Goal: Task Accomplishment & Management: Manage account settings

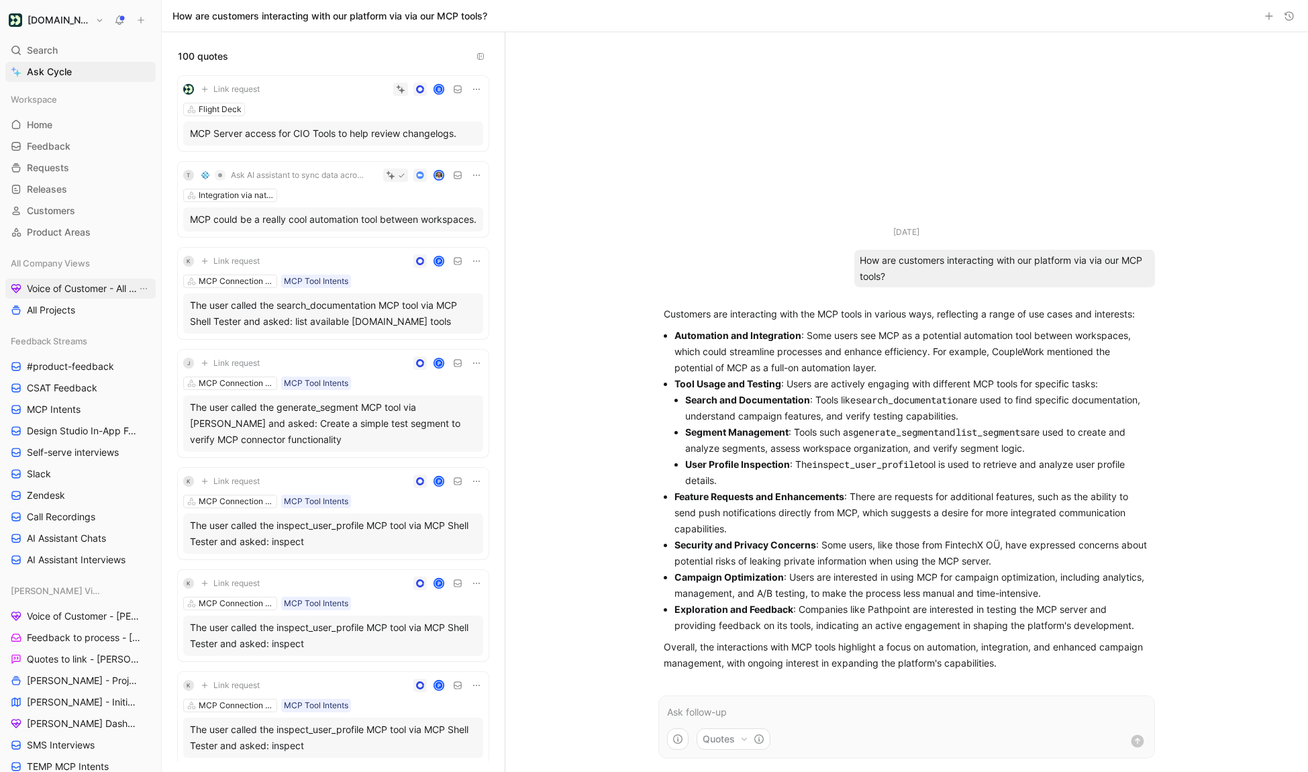
click at [90, 282] on span "Voice of Customer - All Areas" at bounding box center [82, 288] width 110 height 13
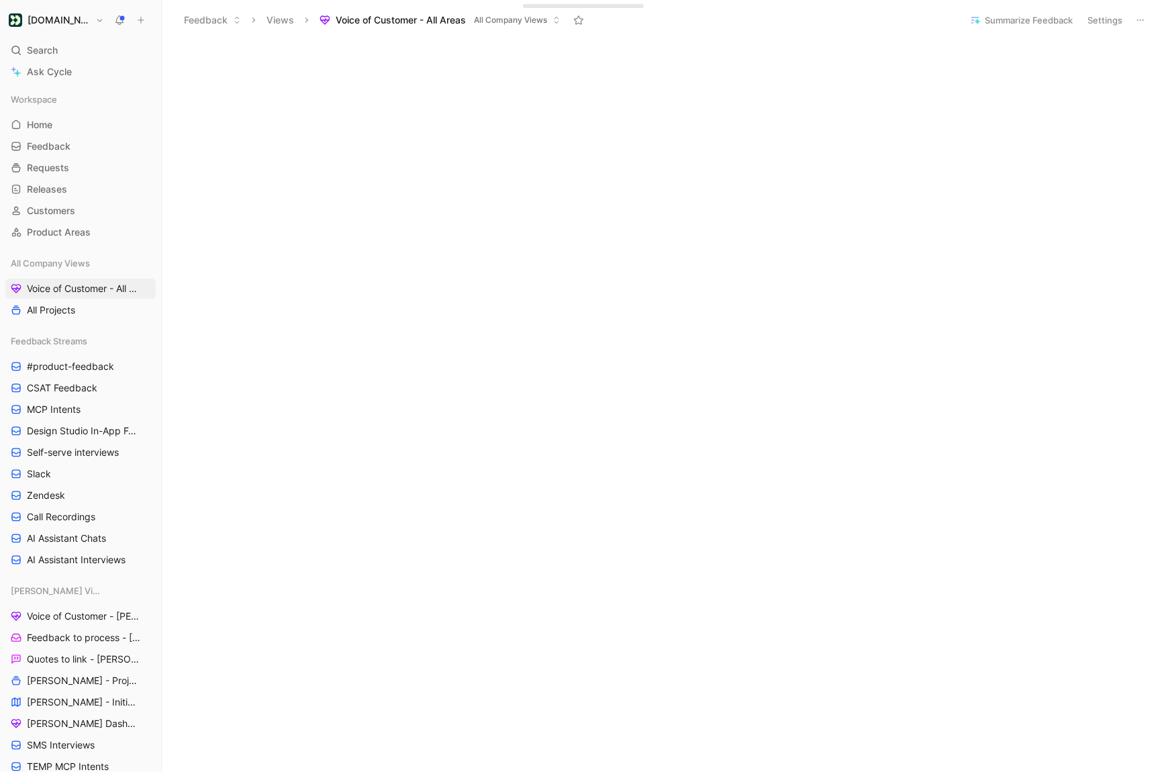
scroll to position [172, 0]
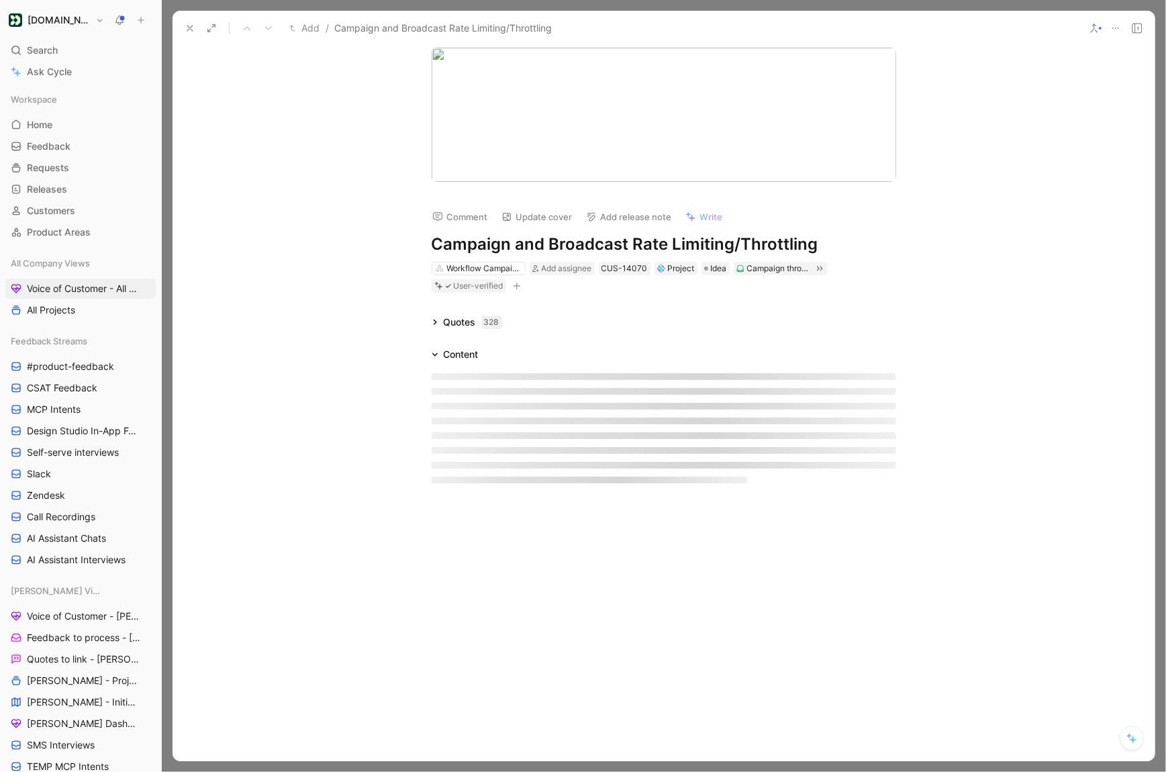
click at [187, 23] on icon at bounding box center [190, 28] width 11 height 11
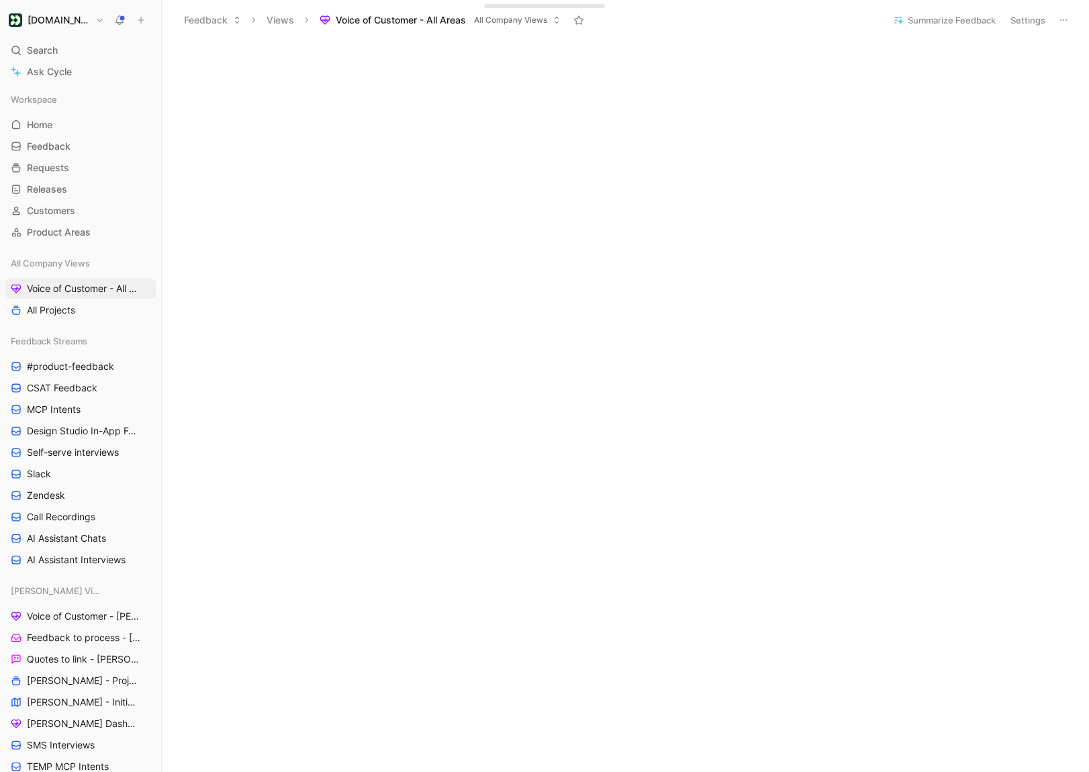
scroll to position [214, 0]
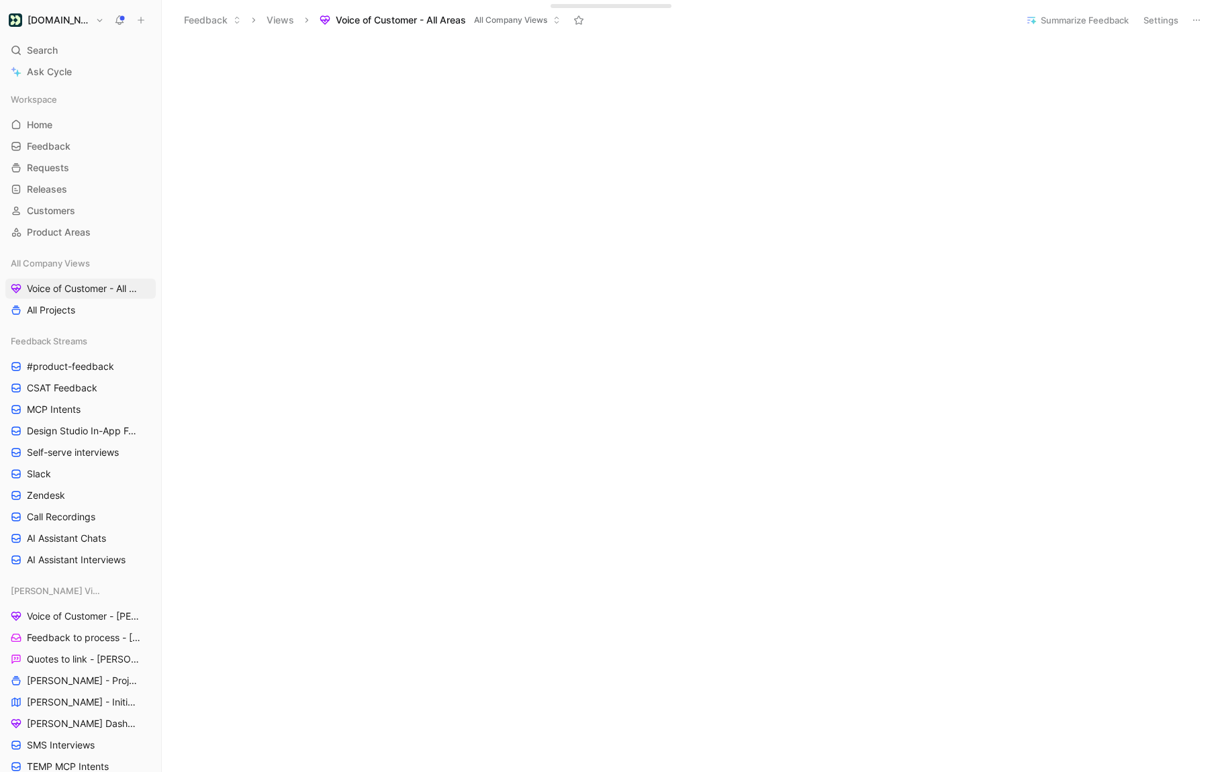
scroll to position [356, 0]
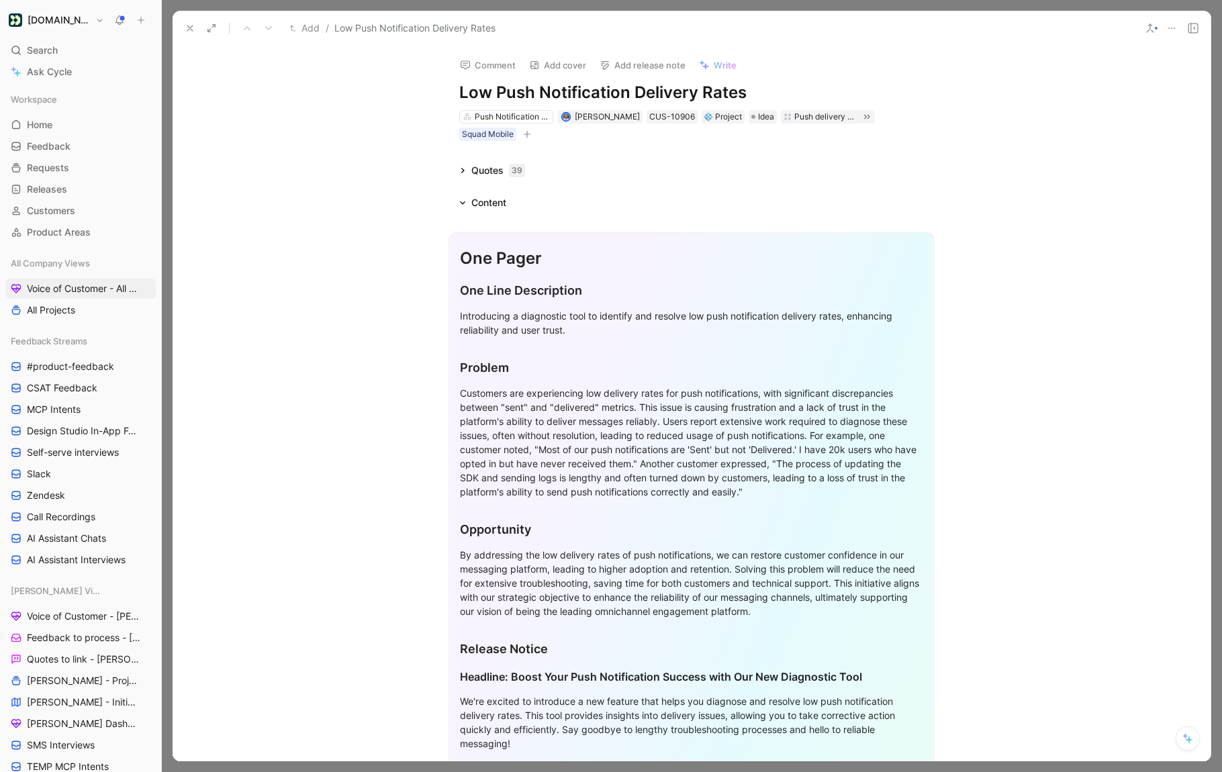
click at [720, 66] on span "Write" at bounding box center [724, 65] width 23 height 12
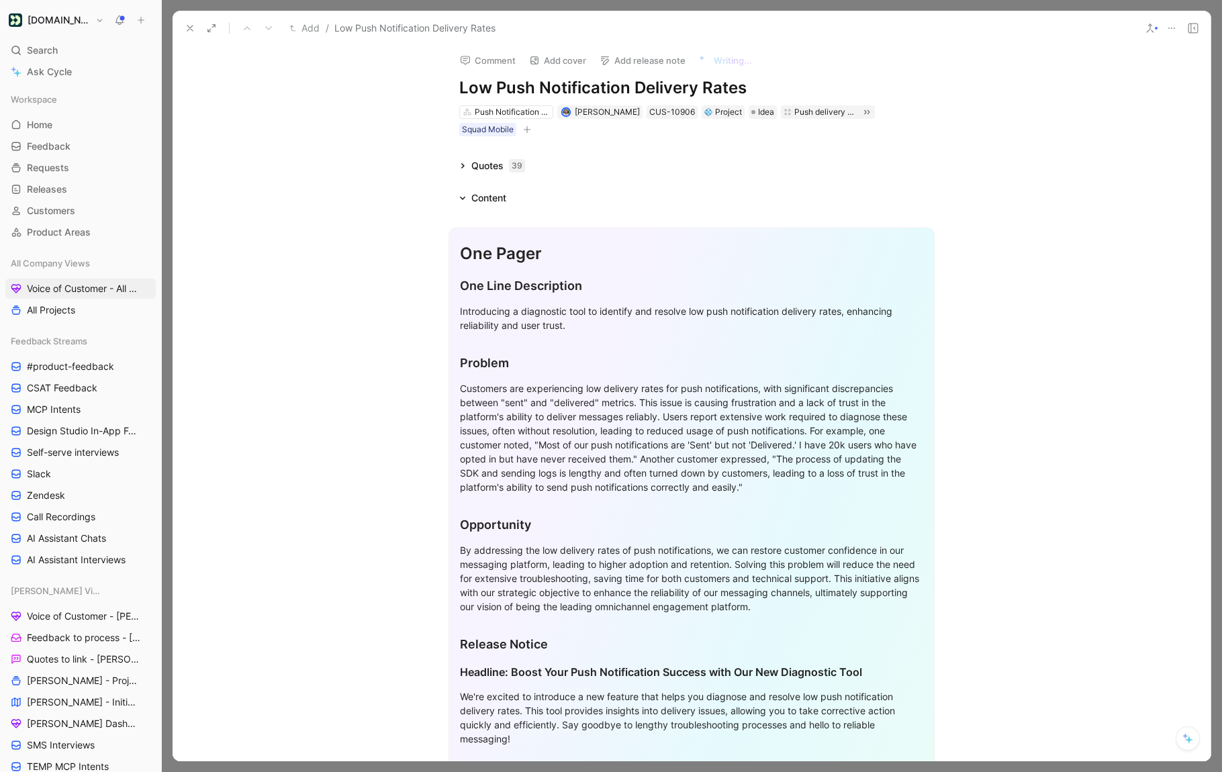
click at [464, 195] on icon at bounding box center [462, 198] width 7 height 7
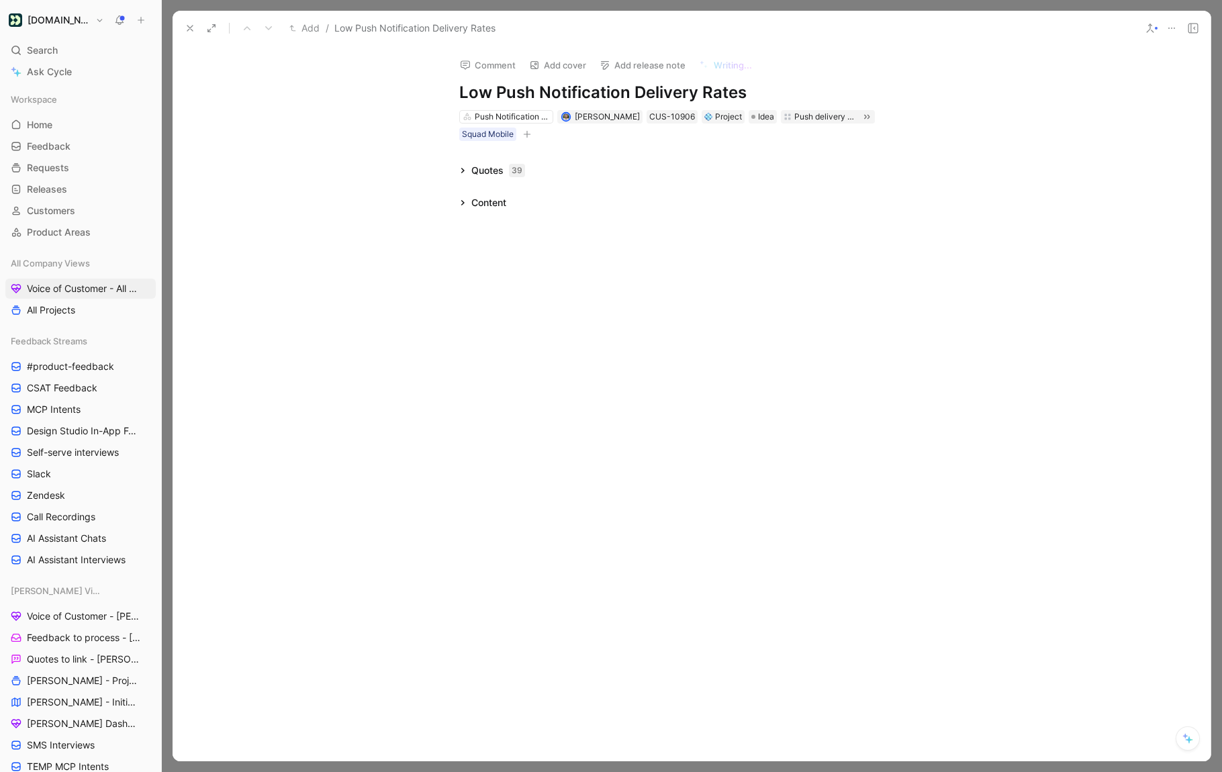
scroll to position [0, 0]
click at [464, 170] on icon at bounding box center [462, 170] width 7 height 7
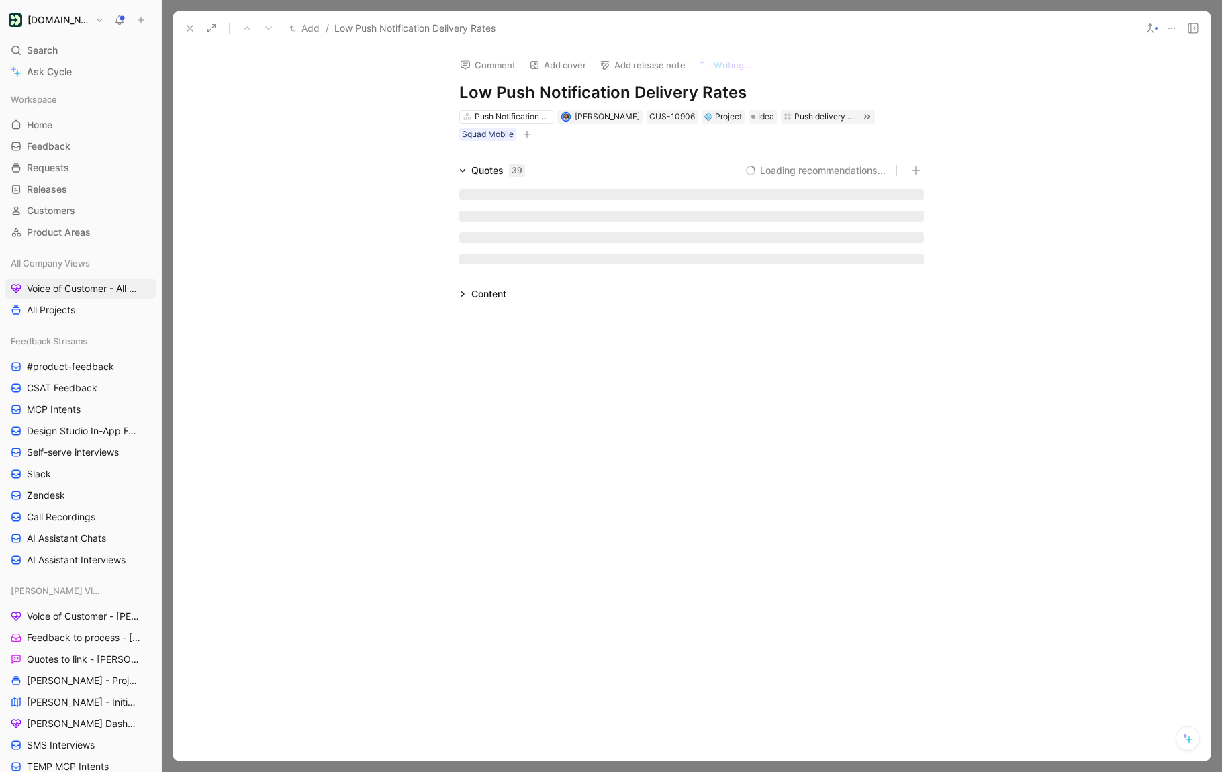
click at [459, 172] on icon at bounding box center [462, 170] width 7 height 7
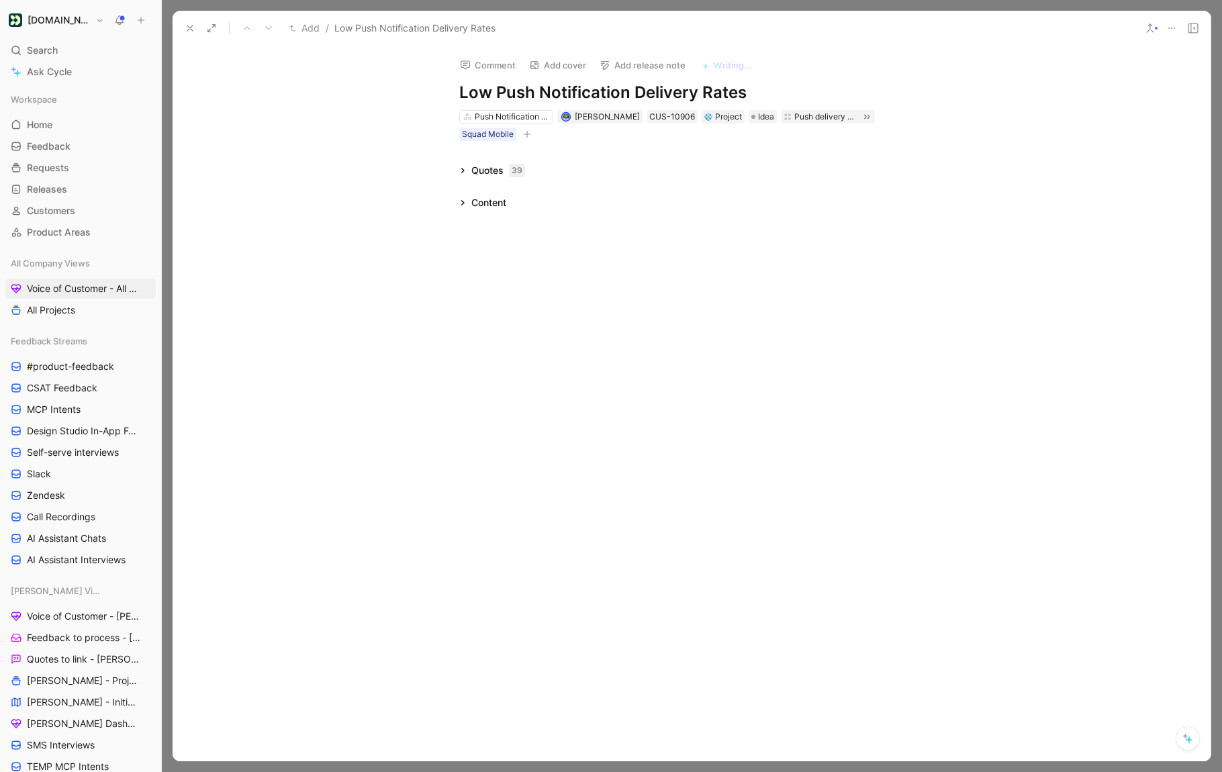
click at [1088, 733] on icon at bounding box center [1187, 738] width 11 height 11
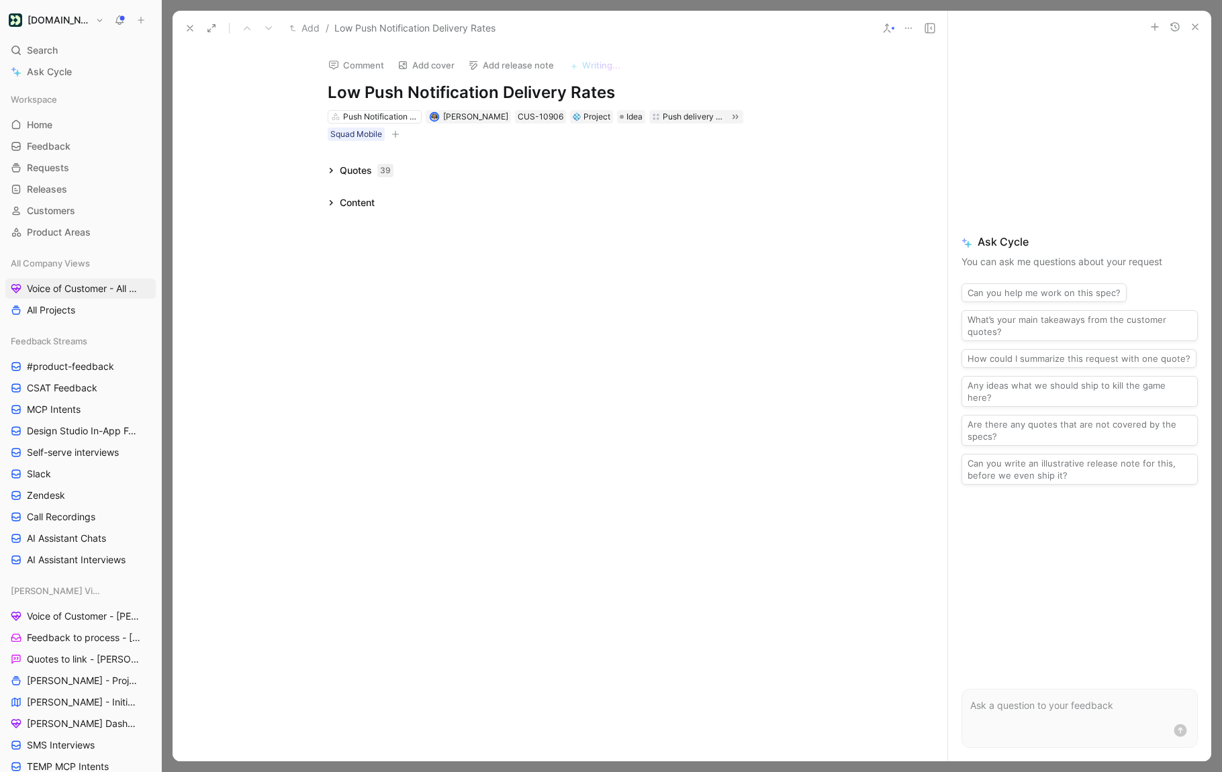
click at [1088, 28] on use "button" at bounding box center [1194, 26] width 5 height 5
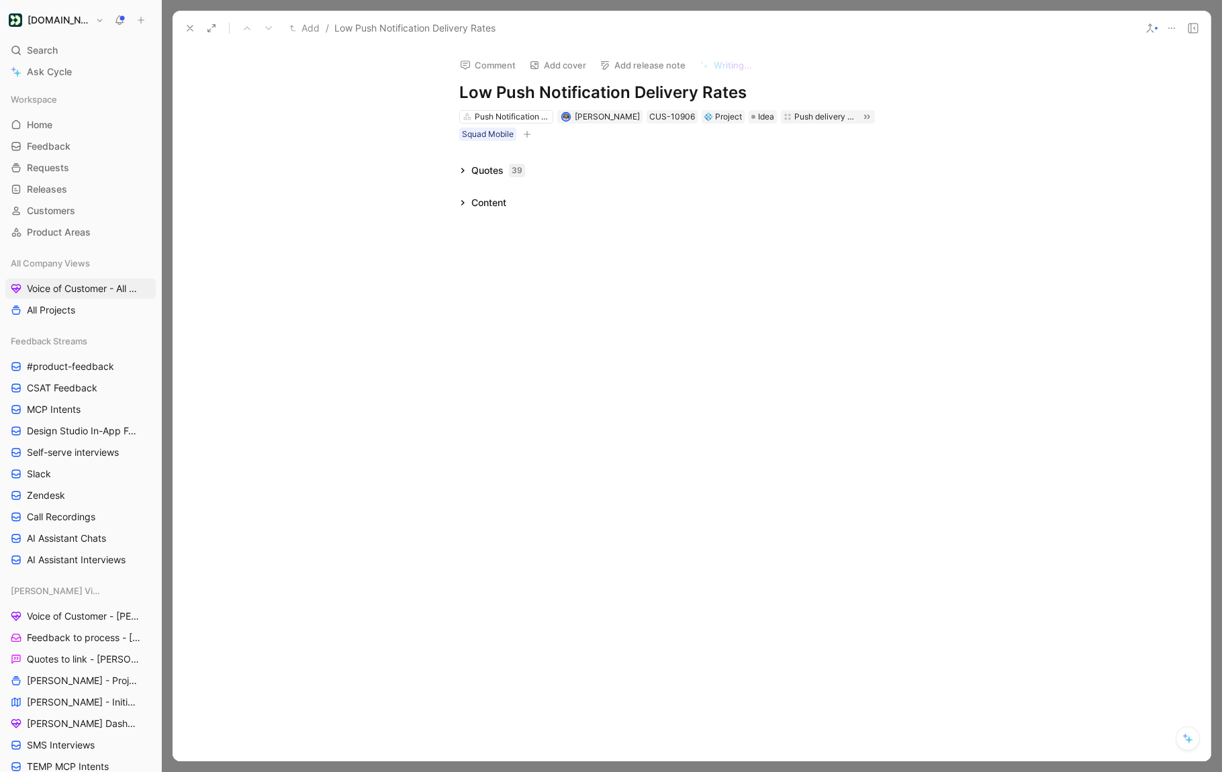
click at [181, 28] on button at bounding box center [190, 28] width 19 height 19
click at [466, 170] on div "Quotes 56" at bounding box center [492, 170] width 76 height 16
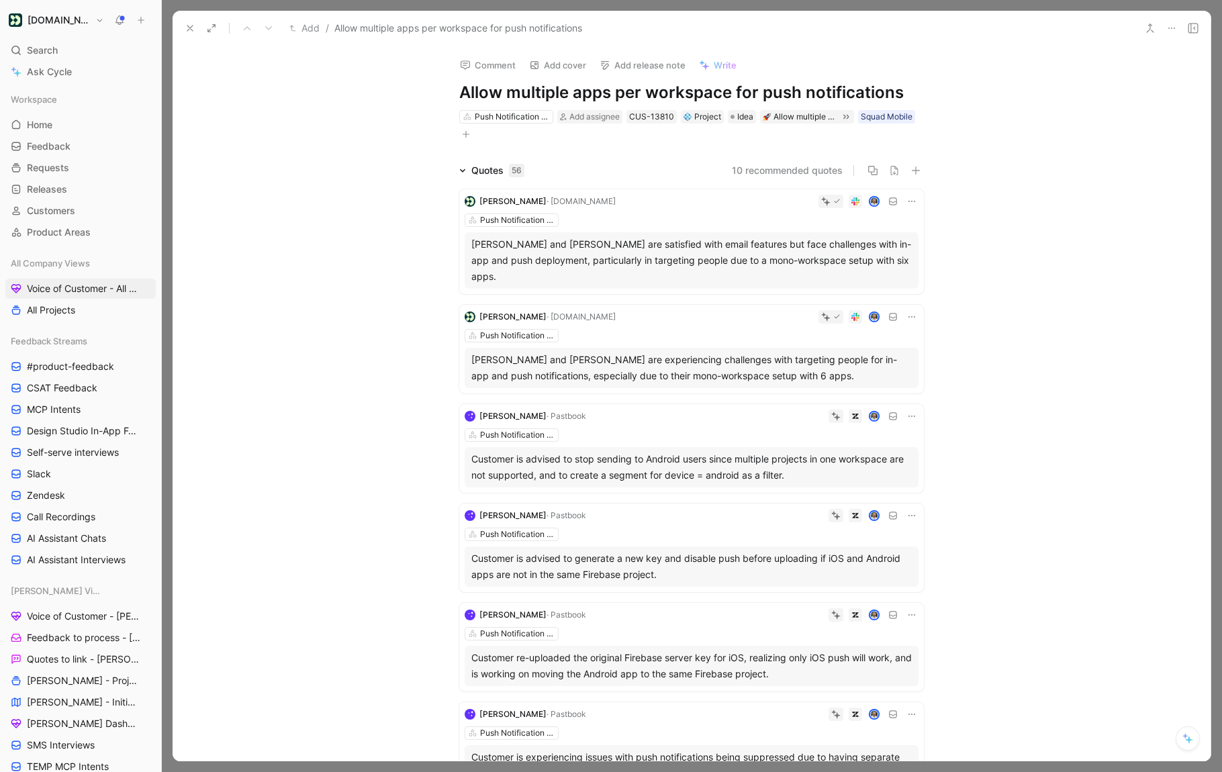
click at [468, 176] on div "Quotes 56" at bounding box center [492, 170] width 76 height 16
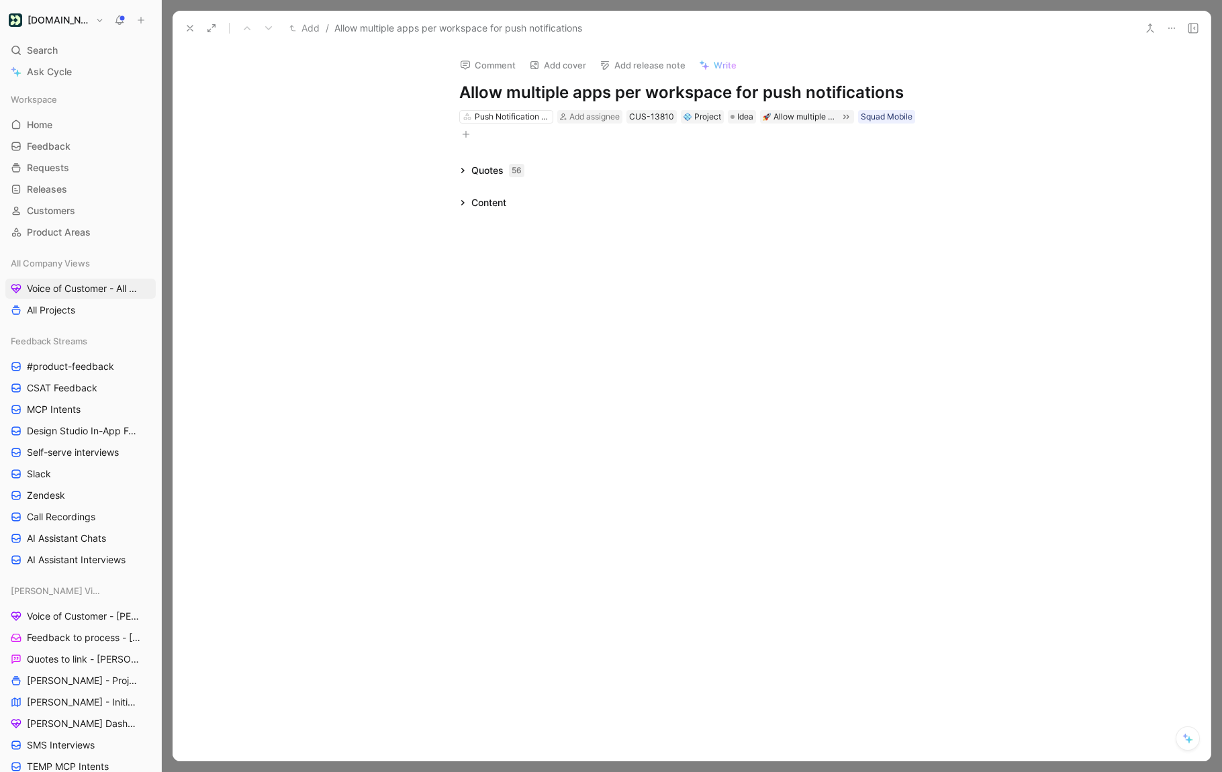
click at [187, 20] on button at bounding box center [190, 28] width 19 height 19
click at [462, 190] on div "Content" at bounding box center [483, 185] width 58 height 16
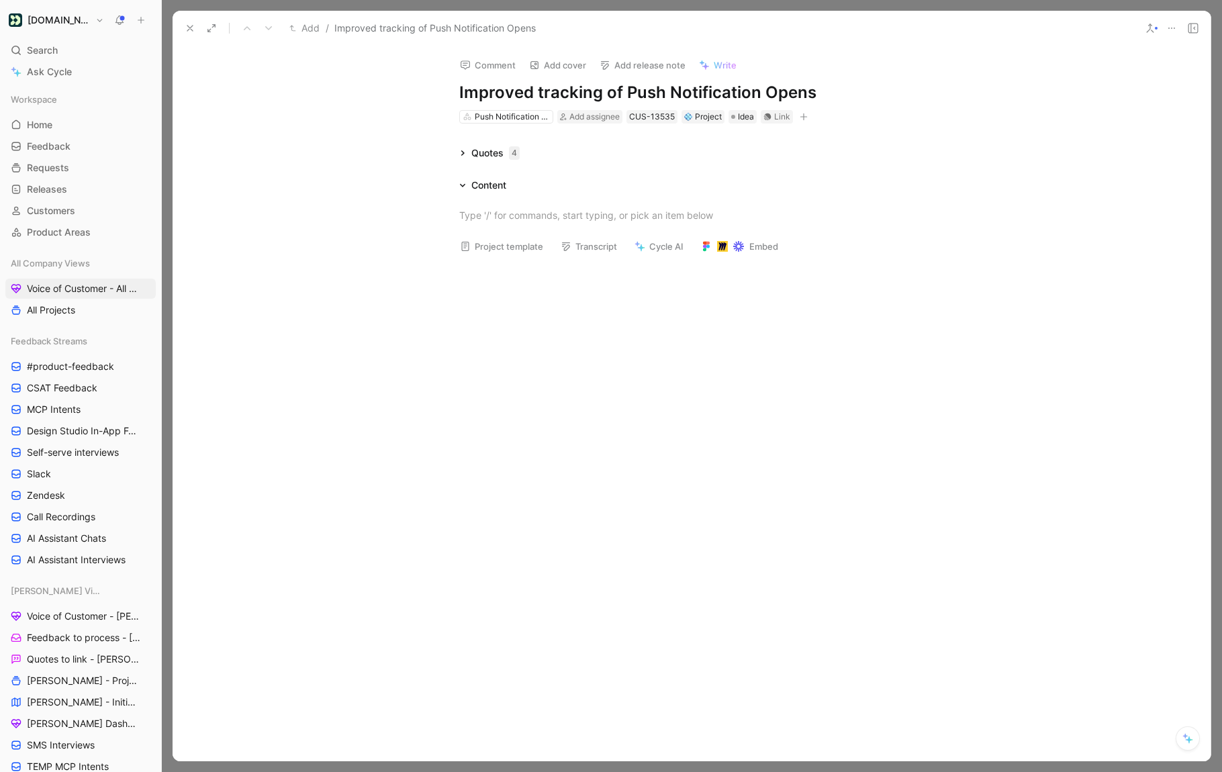
click at [1088, 747] on button at bounding box center [1187, 738] width 24 height 24
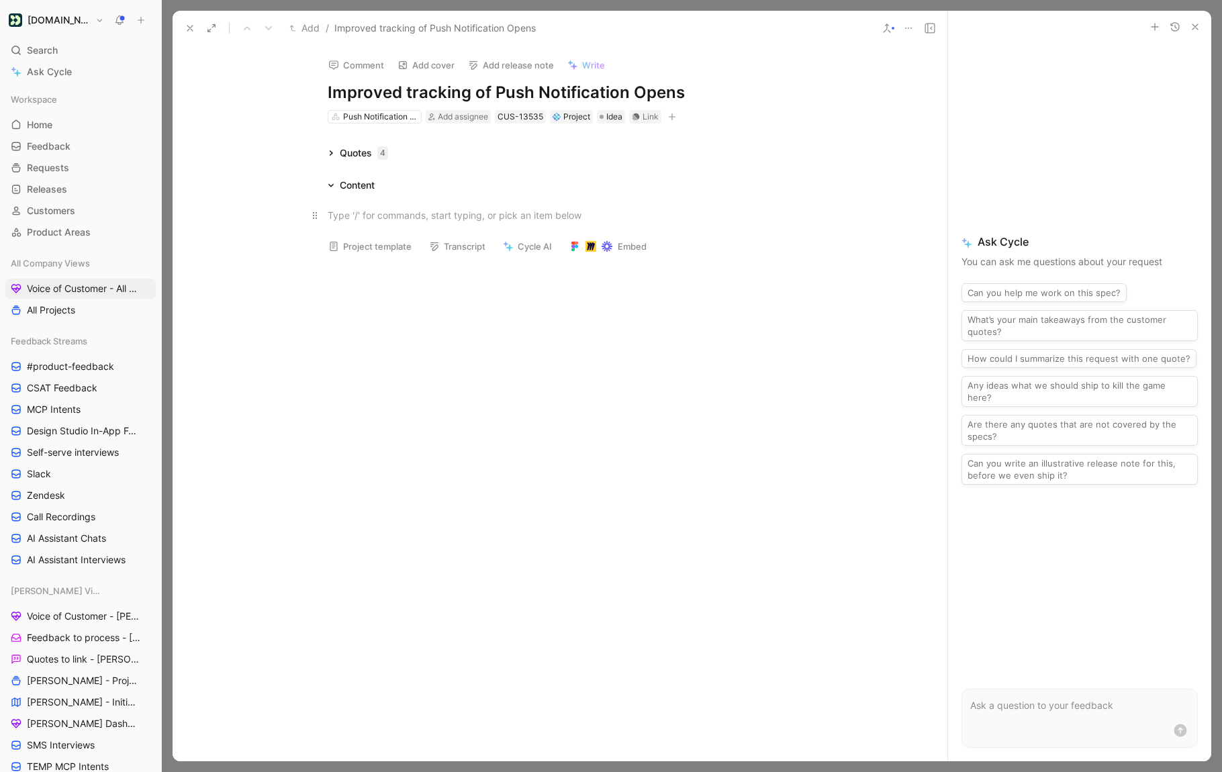
click at [393, 209] on div at bounding box center [560, 215] width 464 height 14
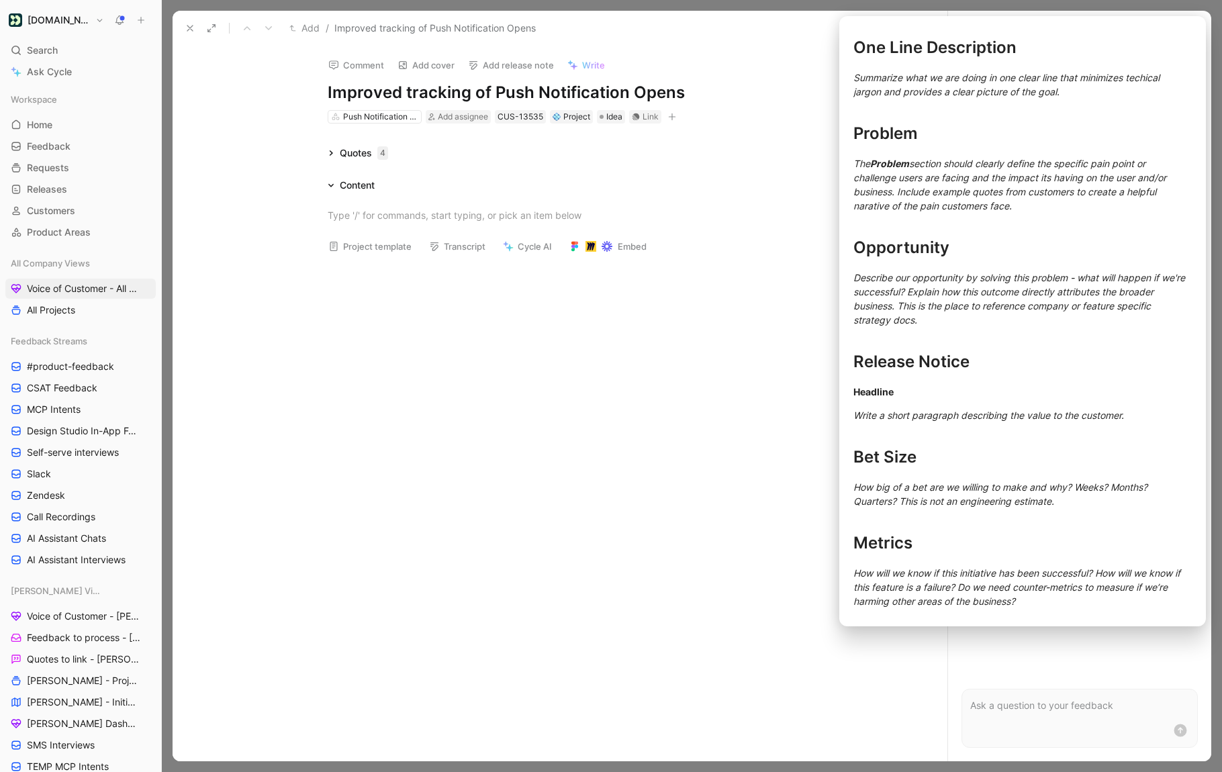
click at [395, 241] on button "Project template" at bounding box center [369, 246] width 95 height 19
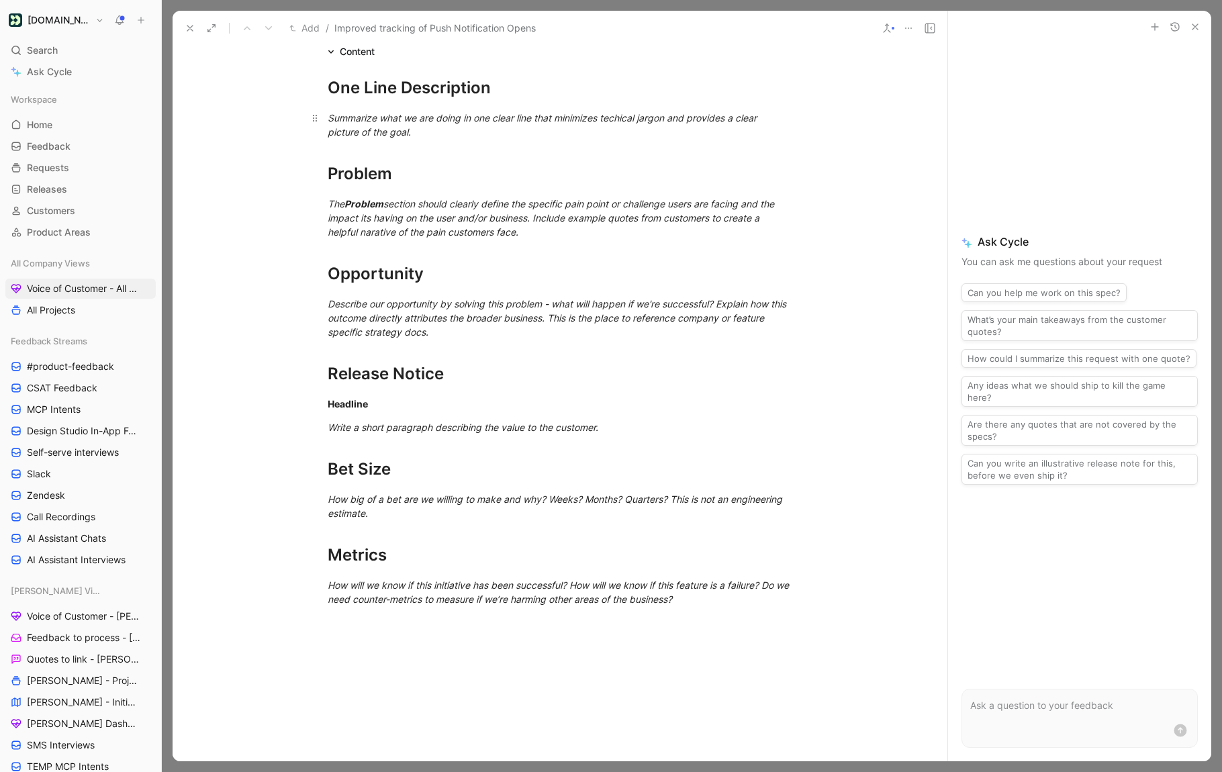
scroll to position [87, 0]
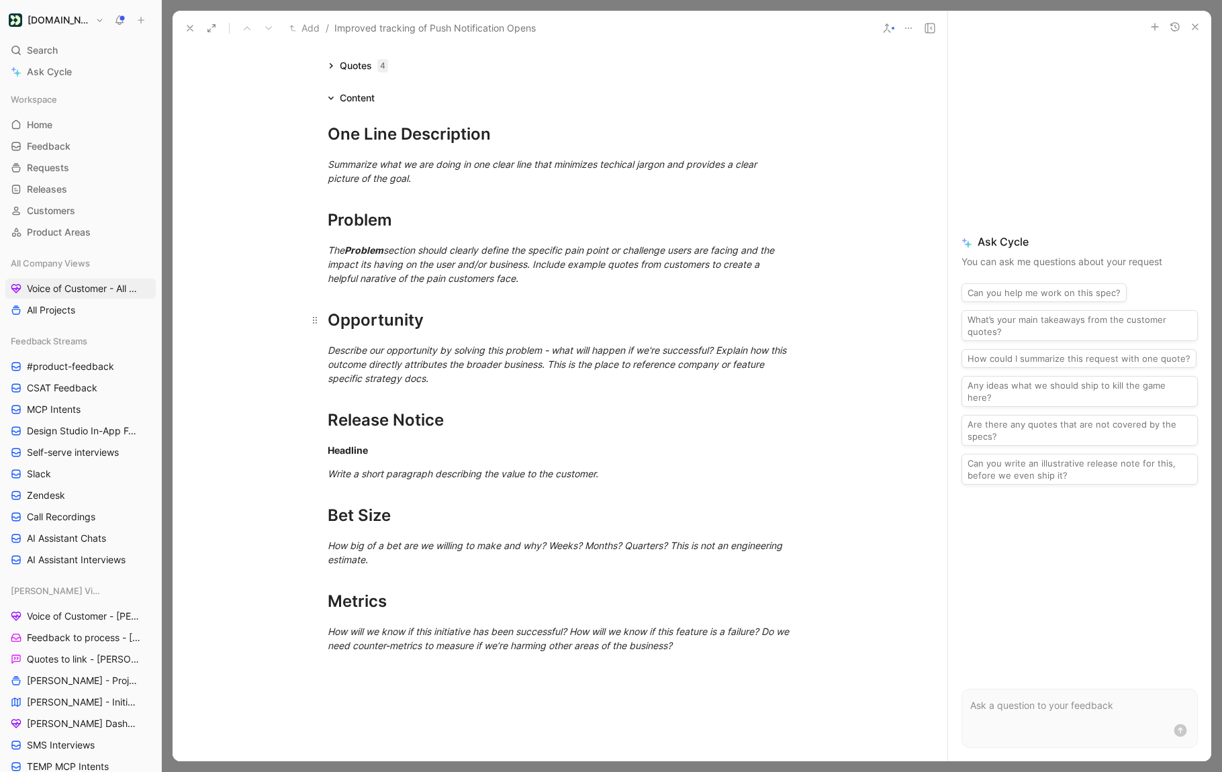
click at [475, 297] on h1 "Opportunity" at bounding box center [559, 314] width 515 height 47
click at [487, 281] on em "section should clearly define the specific pain point or challenge users are fa…" at bounding box center [552, 264] width 449 height 40
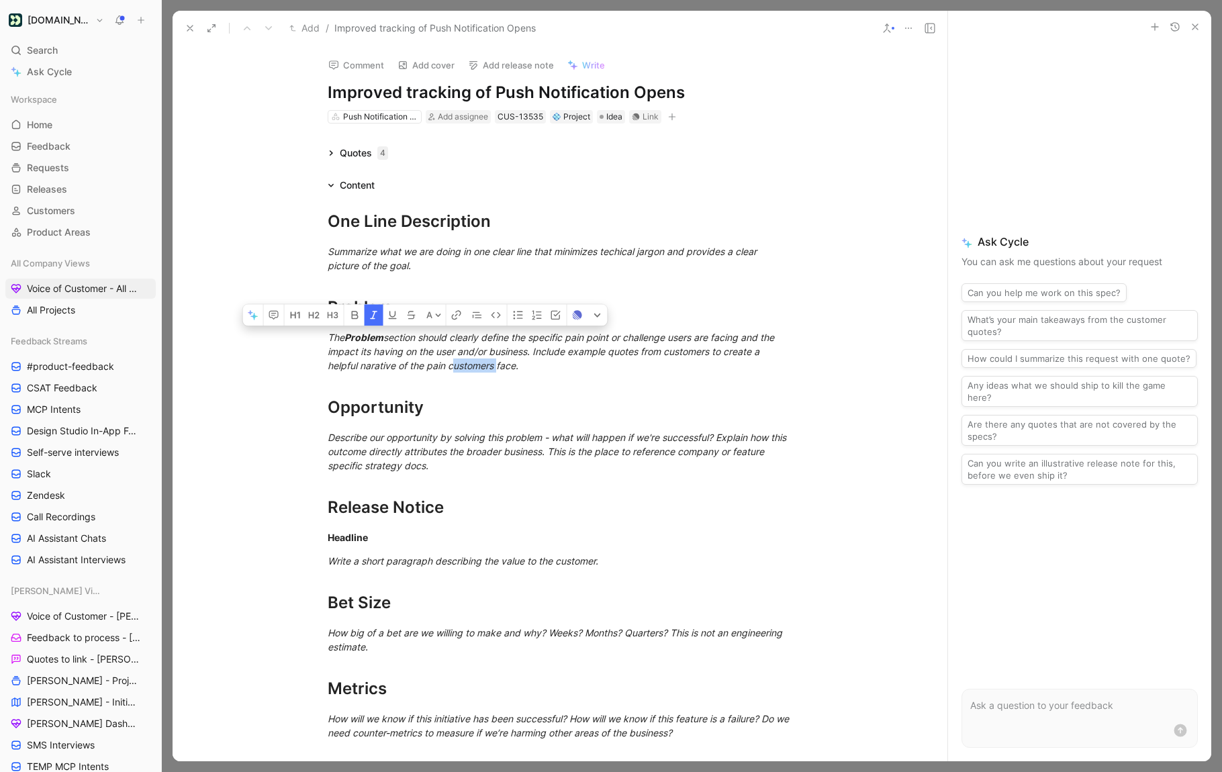
click at [581, 56] on button "Write" at bounding box center [586, 65] width 50 height 19
click at [336, 186] on div "Content" at bounding box center [351, 185] width 58 height 16
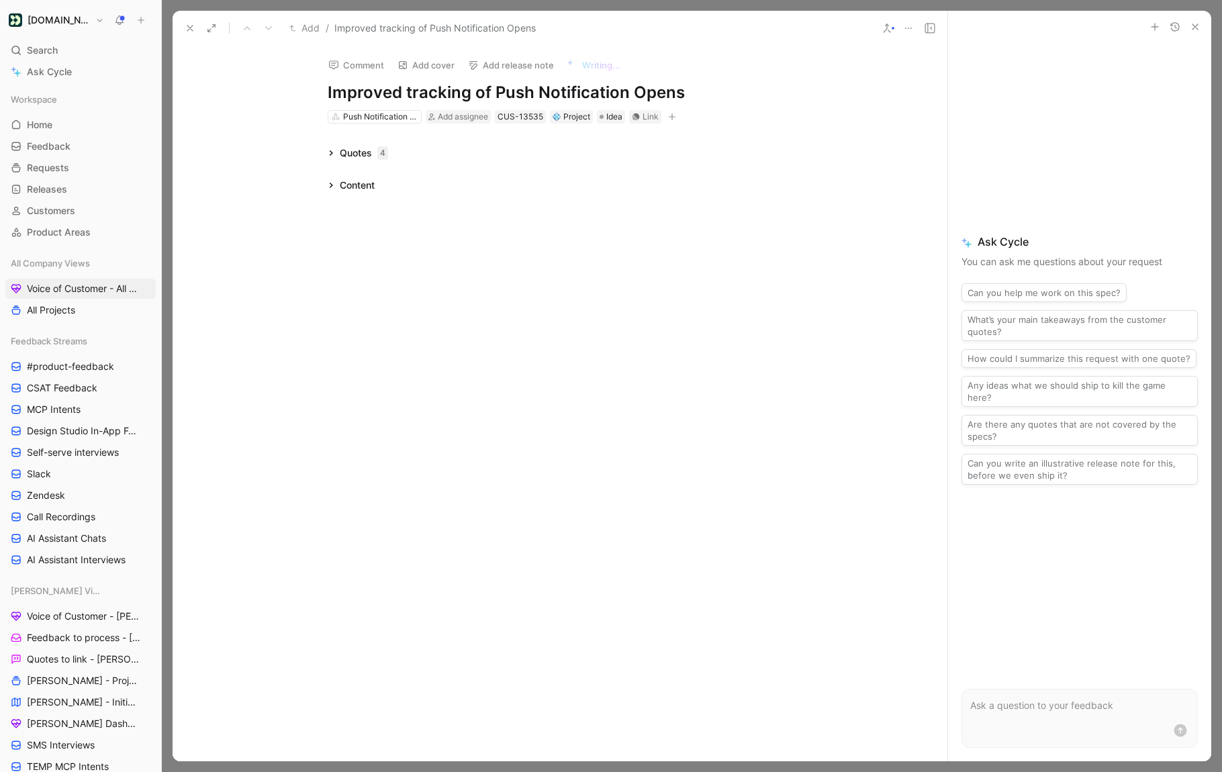
click at [329, 190] on div "Content" at bounding box center [351, 185] width 58 height 16
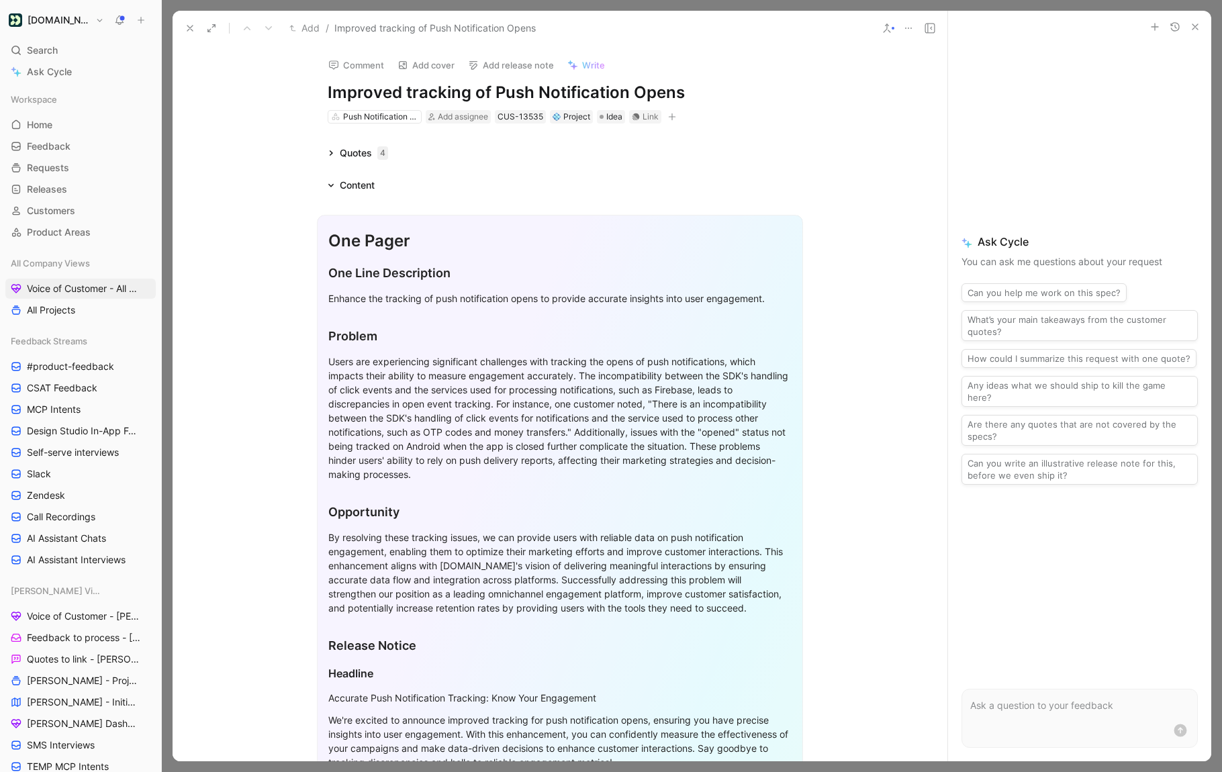
click at [390, 297] on div "Enhance the tracking of push notification opens to provide accurate insights in…" at bounding box center [559, 298] width 463 height 14
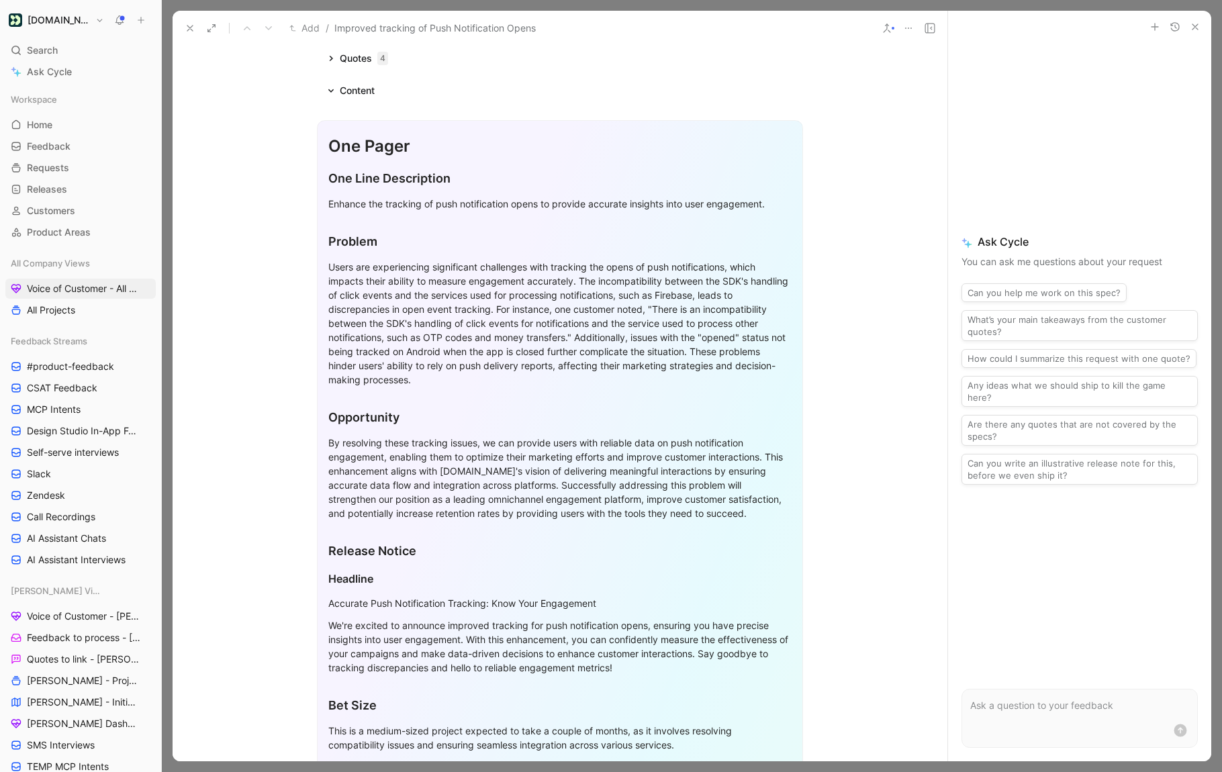
scroll to position [107, 0]
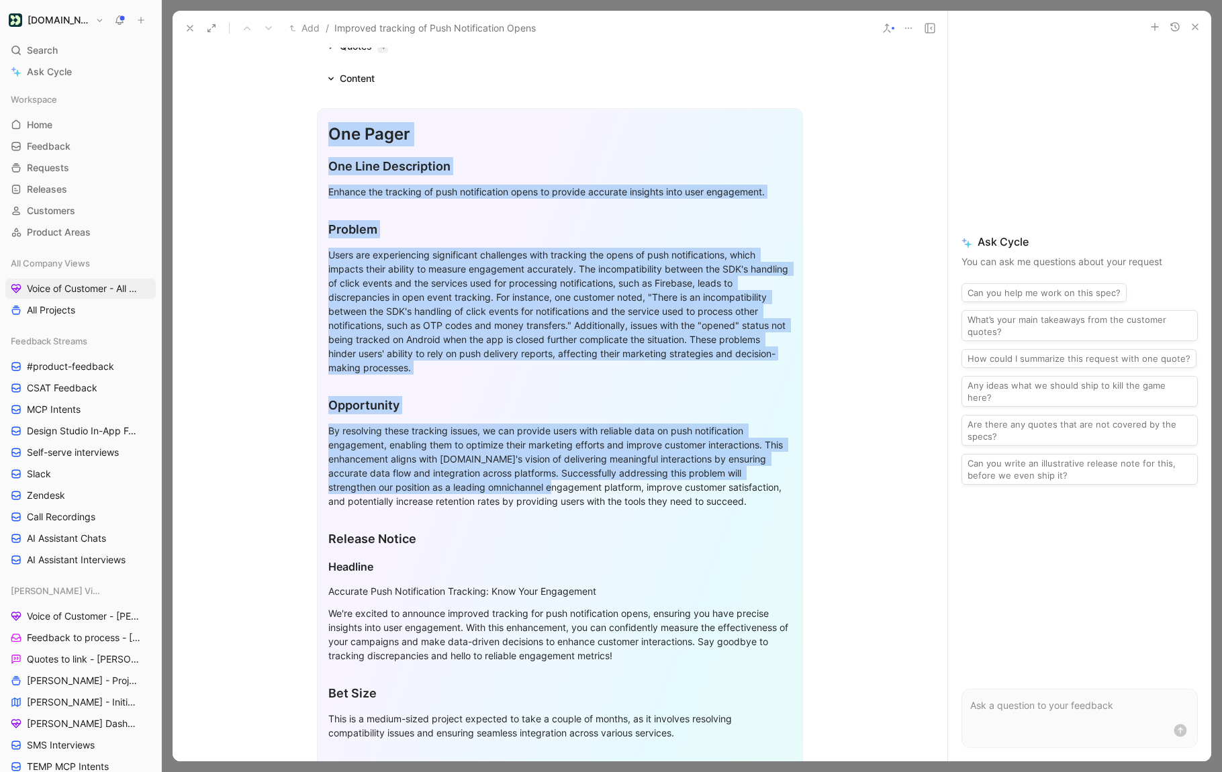
drag, startPoint x: 326, startPoint y: 140, endPoint x: 571, endPoint y: 525, distance: 456.0
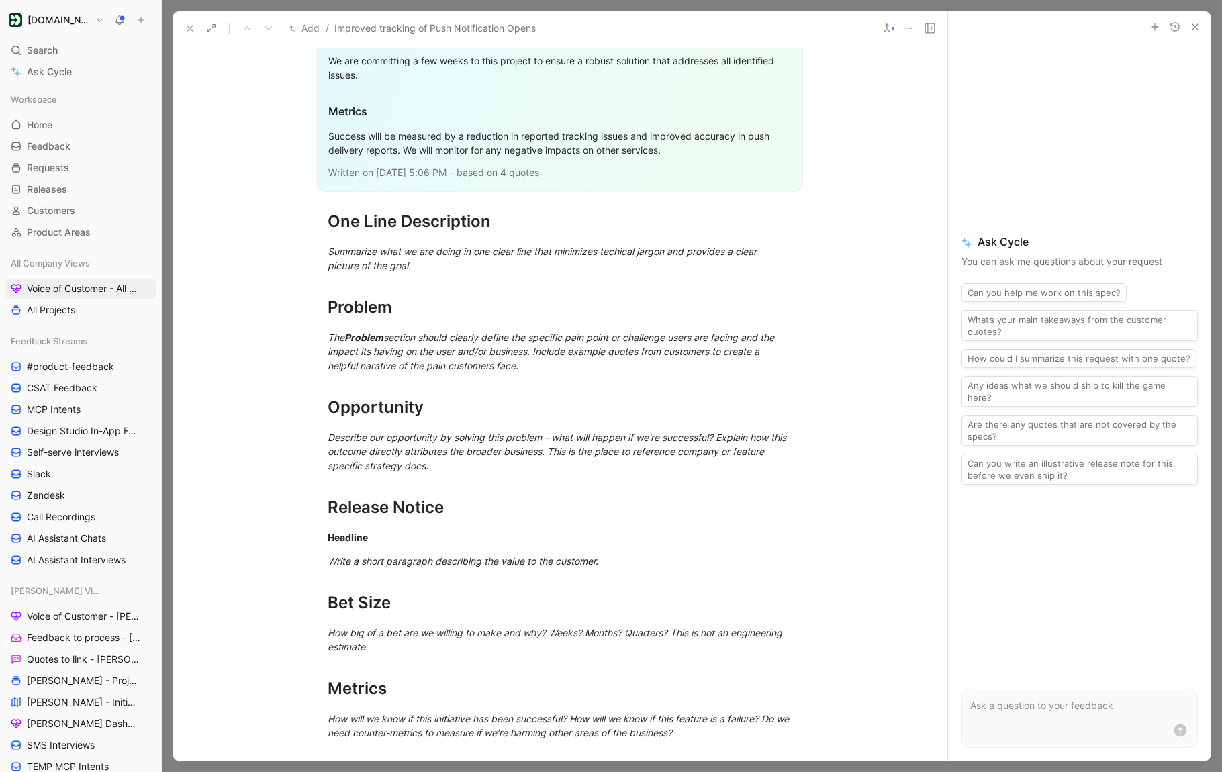
scroll to position [1854, 0]
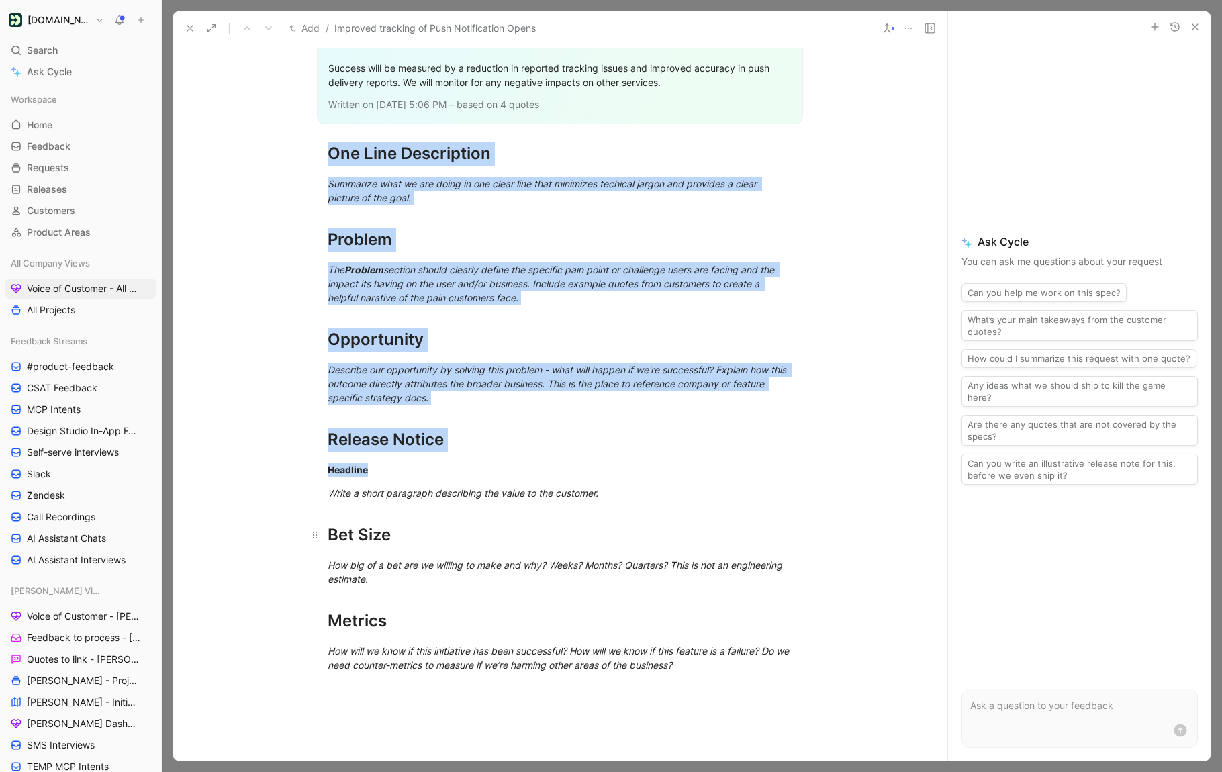
drag, startPoint x: 441, startPoint y: 210, endPoint x: 647, endPoint y: 515, distance: 368.4
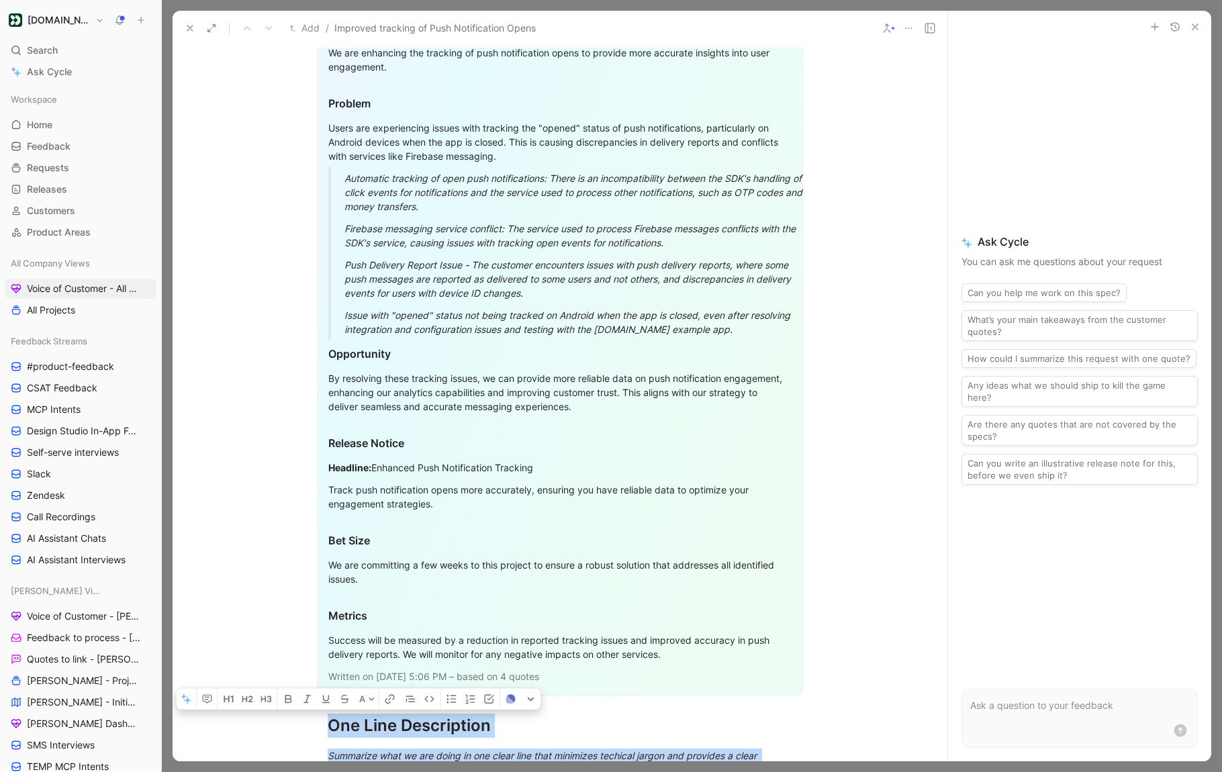
scroll to position [1336, 0]
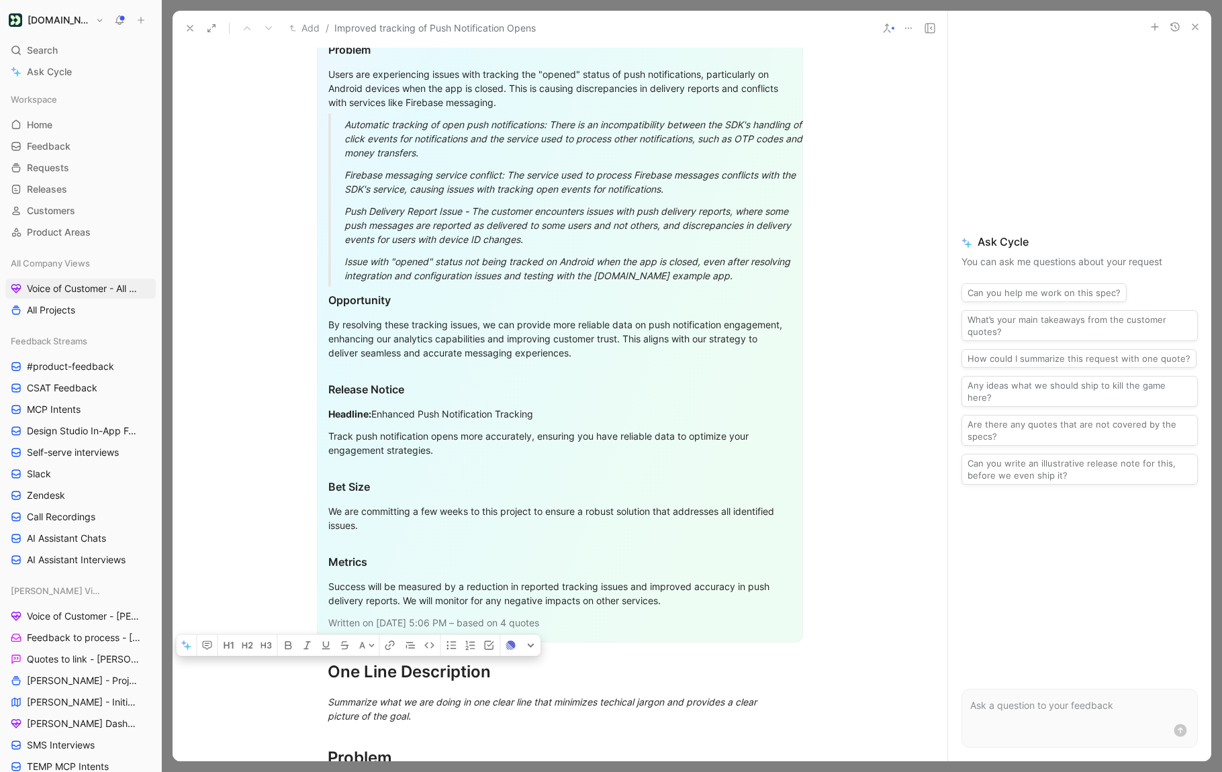
click at [589, 629] on div "Written on Aug 28 2025, 5:06 PM – based on 4 quotes" at bounding box center [559, 622] width 463 height 14
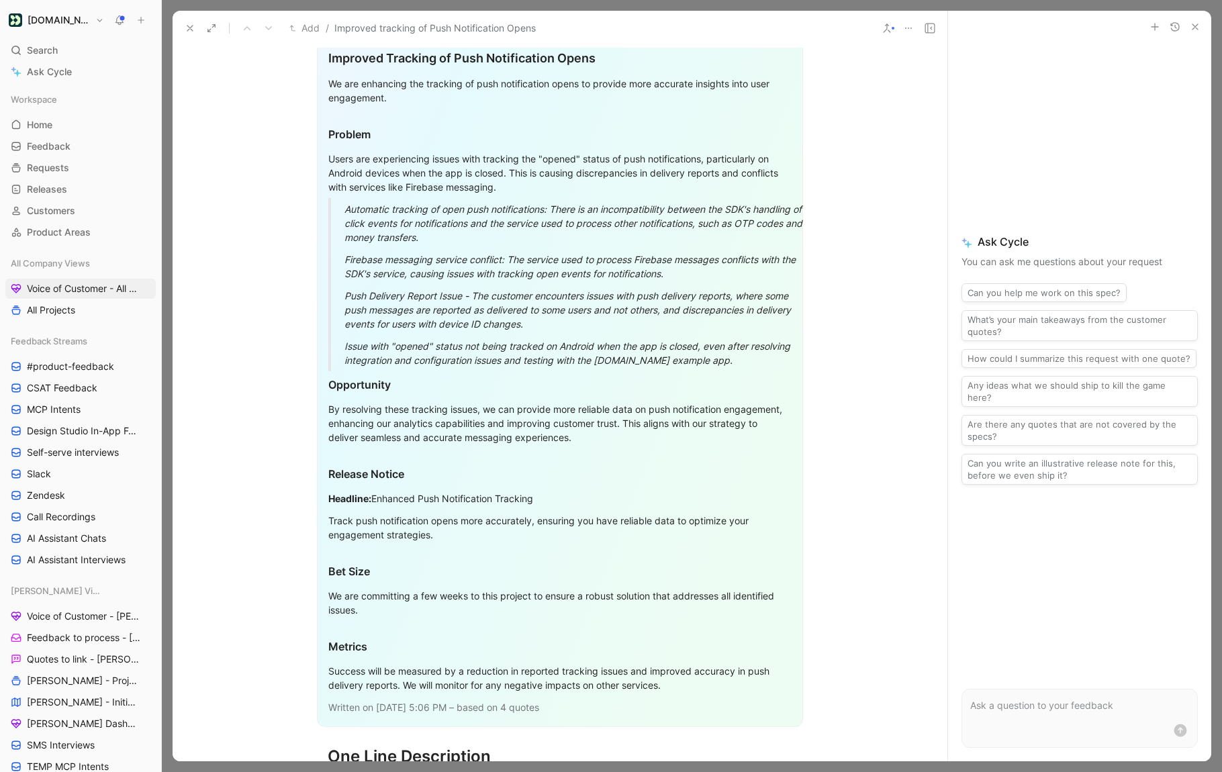
scroll to position [1141, 0]
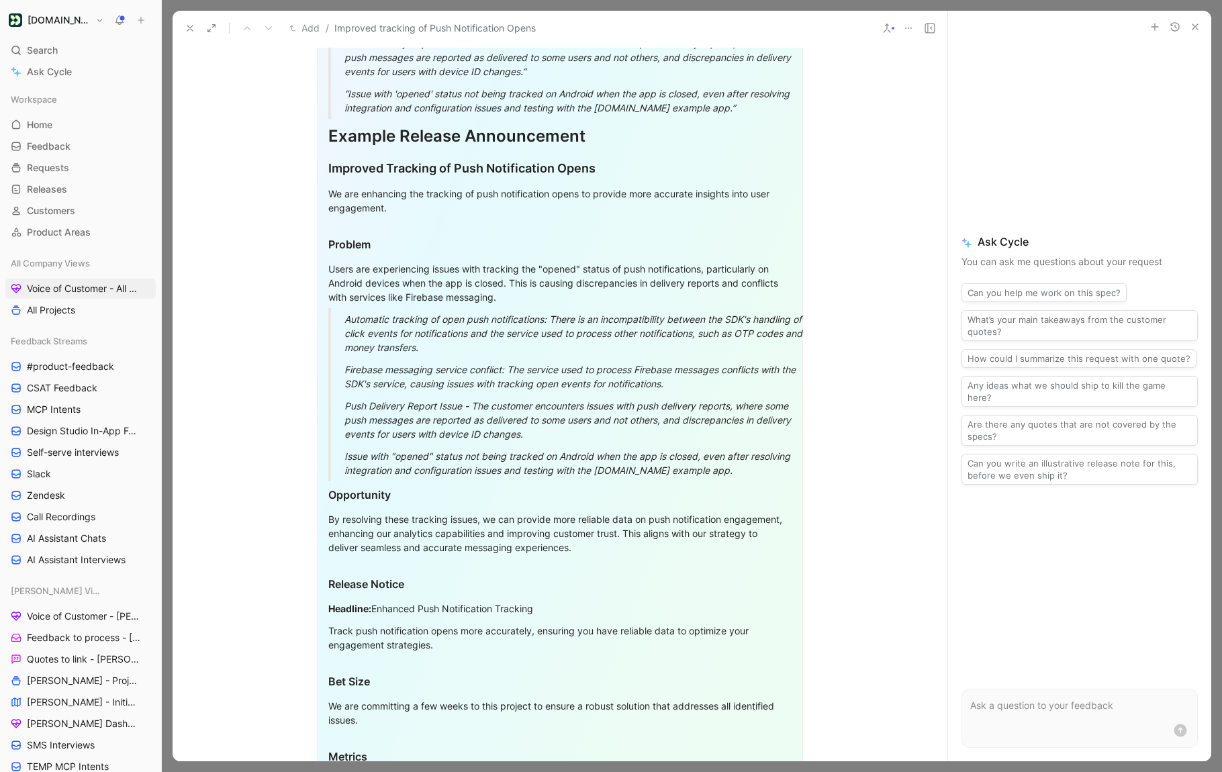
drag, startPoint x: 744, startPoint y: 470, endPoint x: 657, endPoint y: 464, distance: 86.8
click at [657, 464] on div "Issue with "opened" status not being tracked on Android when the app is closed,…" at bounding box center [575, 463] width 463 height 28
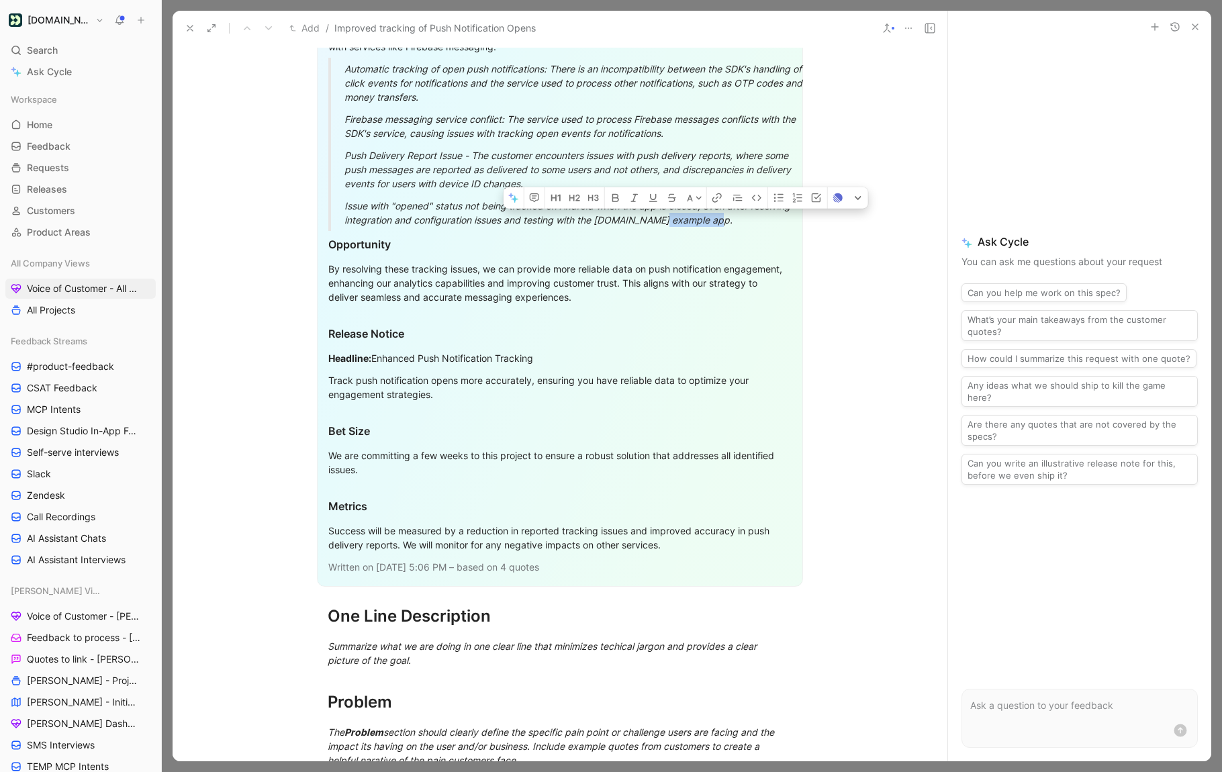
scroll to position [1581, 0]
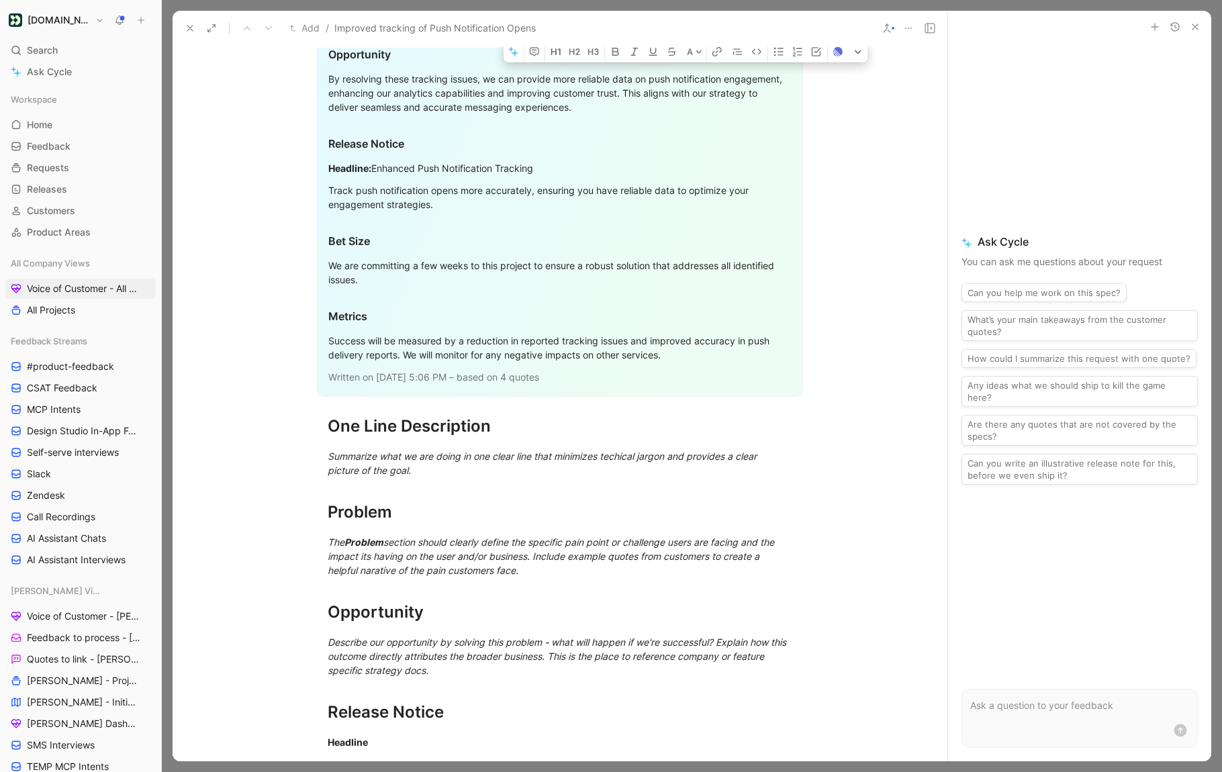
click at [612, 380] on div "Written on Aug 28 2025, 5:06 PM – based on 4 quotes" at bounding box center [559, 377] width 463 height 14
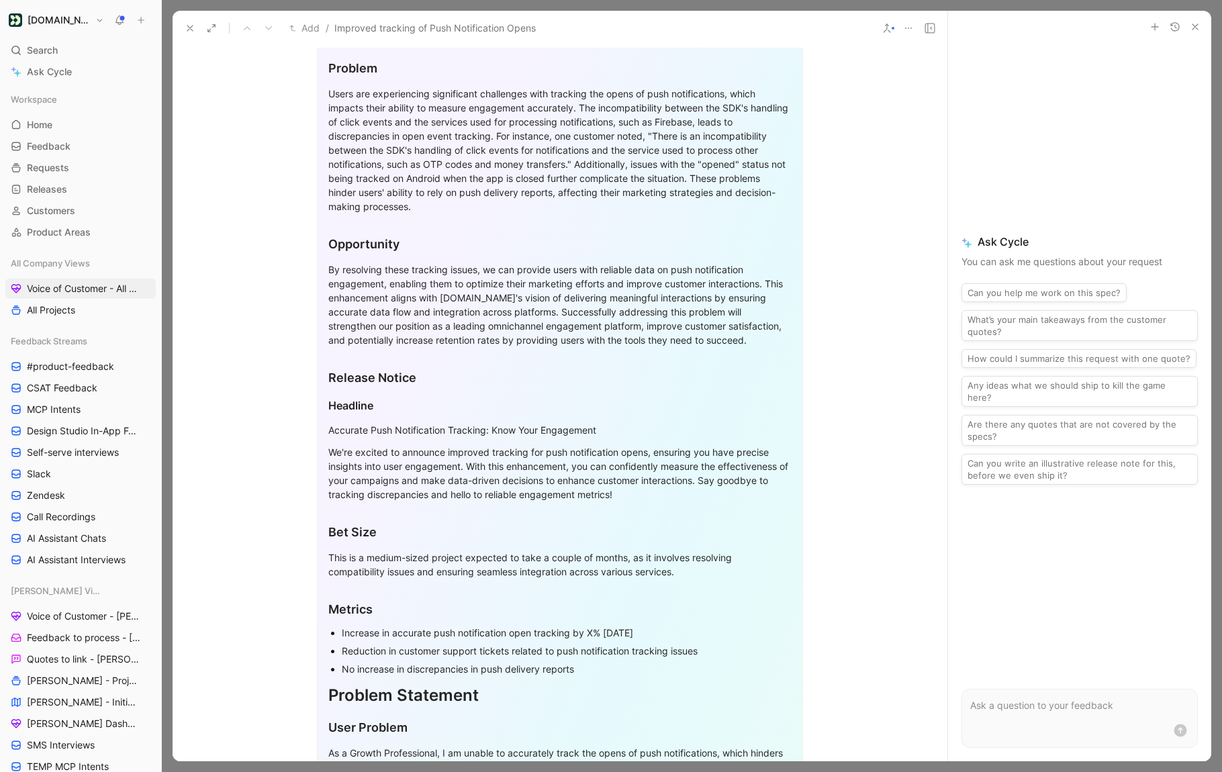
scroll to position [175, 0]
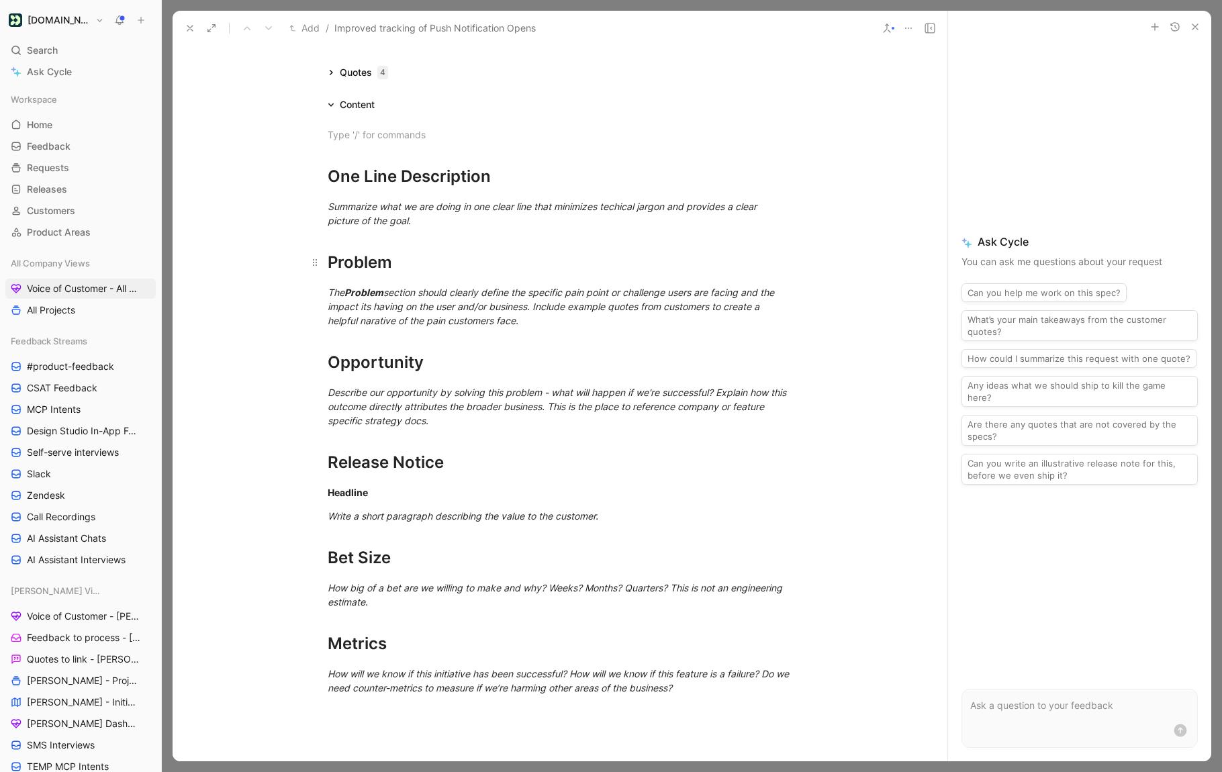
scroll to position [14, 0]
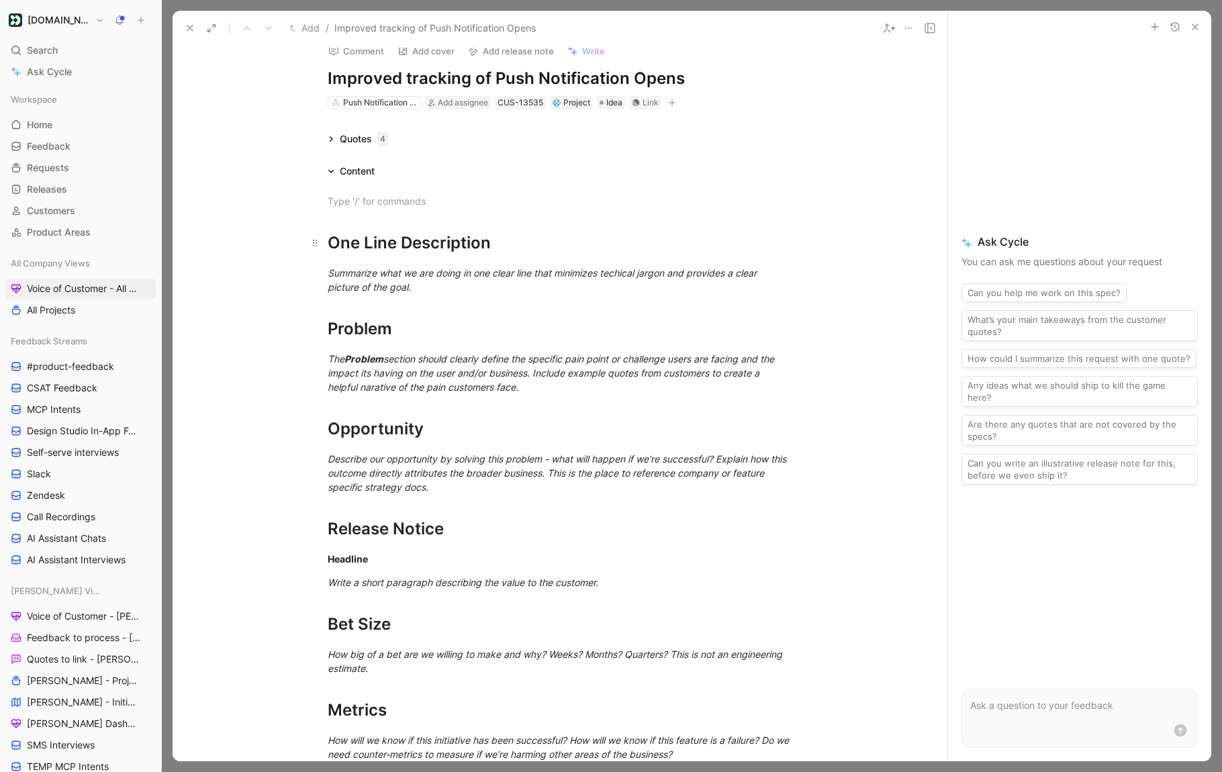
click at [361, 213] on h1 "One Line Description" at bounding box center [559, 236] width 515 height 47
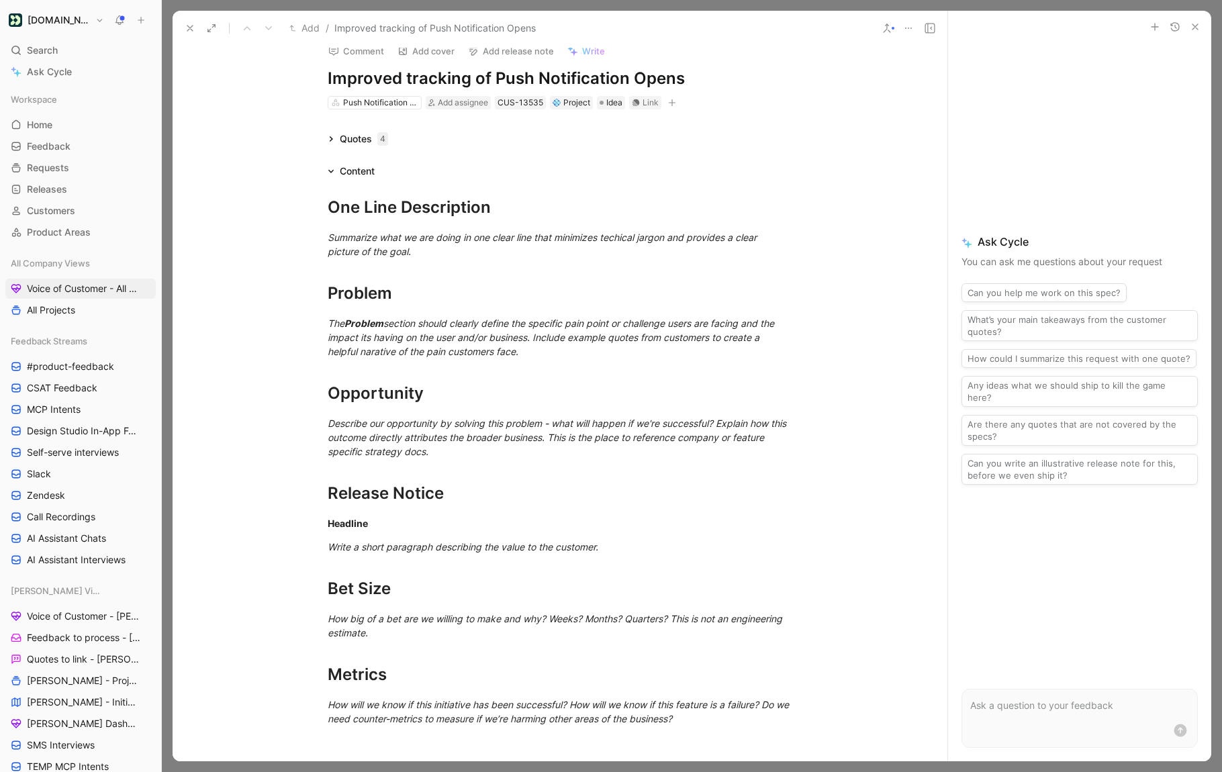
click at [1000, 720] on form at bounding box center [1079, 718] width 236 height 59
click at [1009, 699] on p at bounding box center [1079, 705] width 219 height 16
click at [185, 26] on icon at bounding box center [190, 28] width 11 height 11
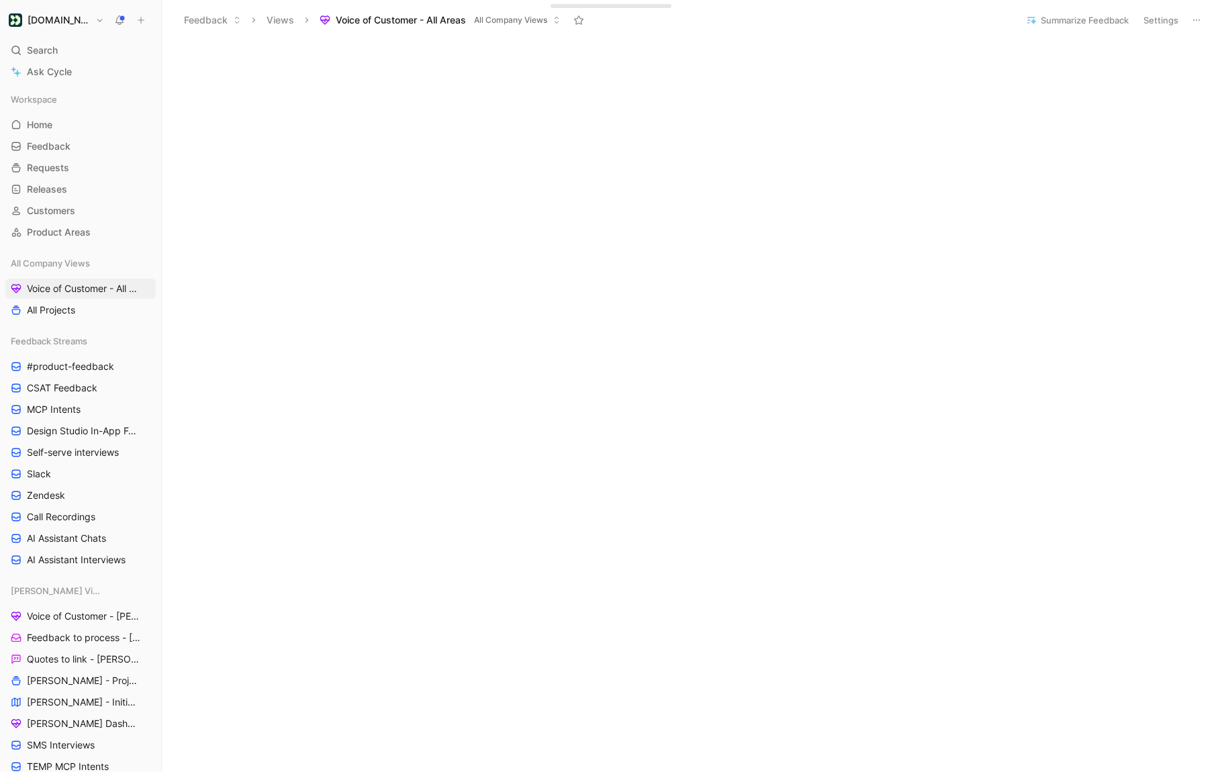
scroll to position [381, 0]
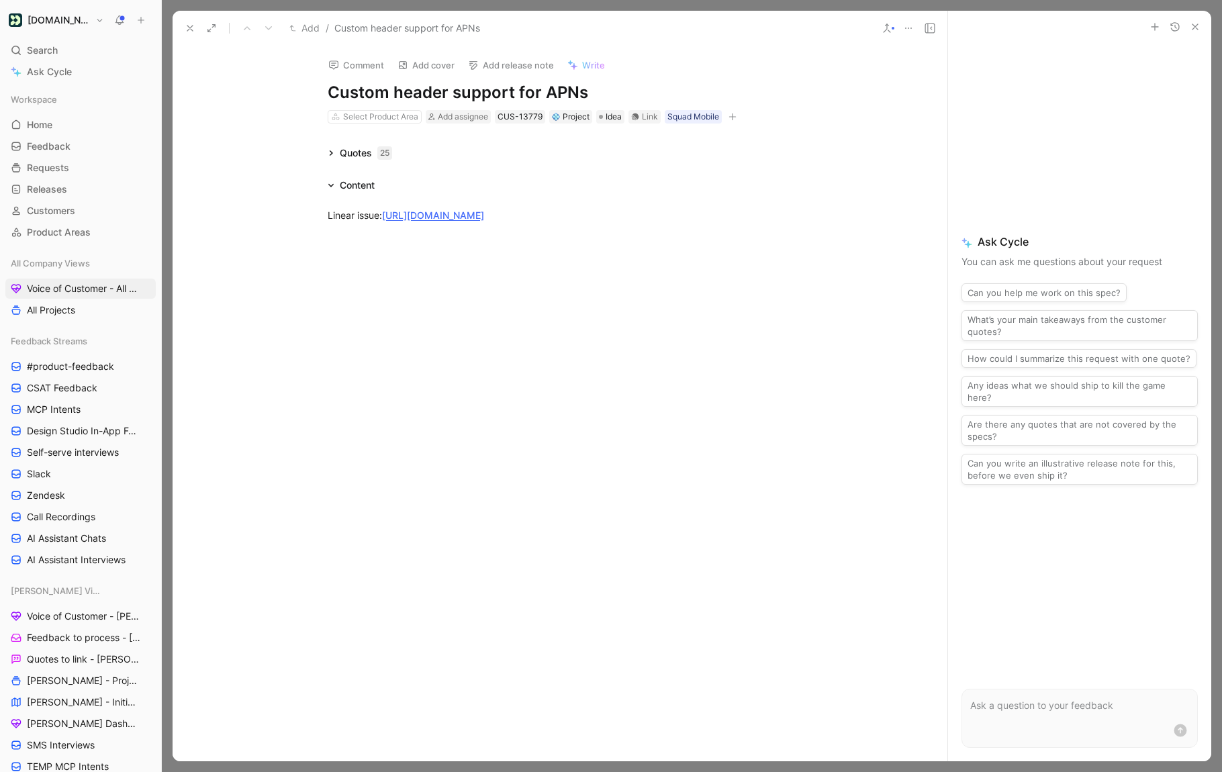
click at [324, 148] on div "Quotes 25" at bounding box center [359, 153] width 75 height 16
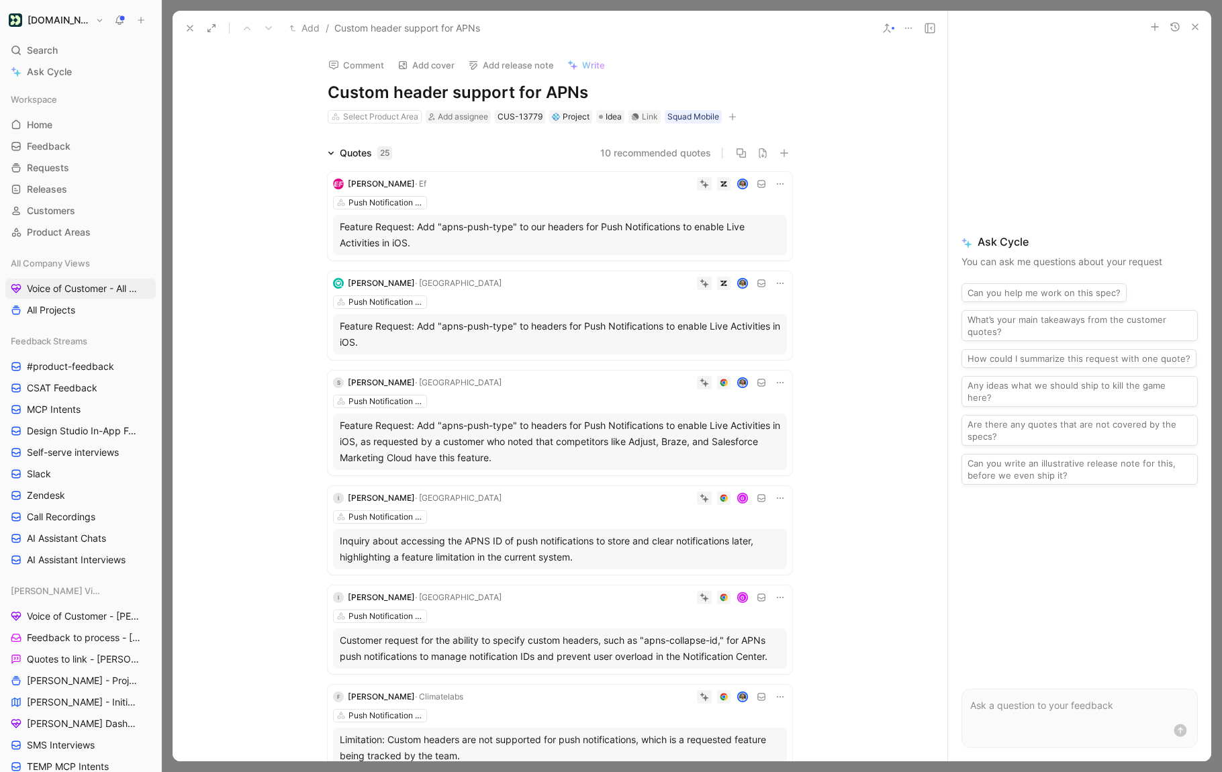
click at [328, 152] on icon at bounding box center [331, 153] width 7 height 7
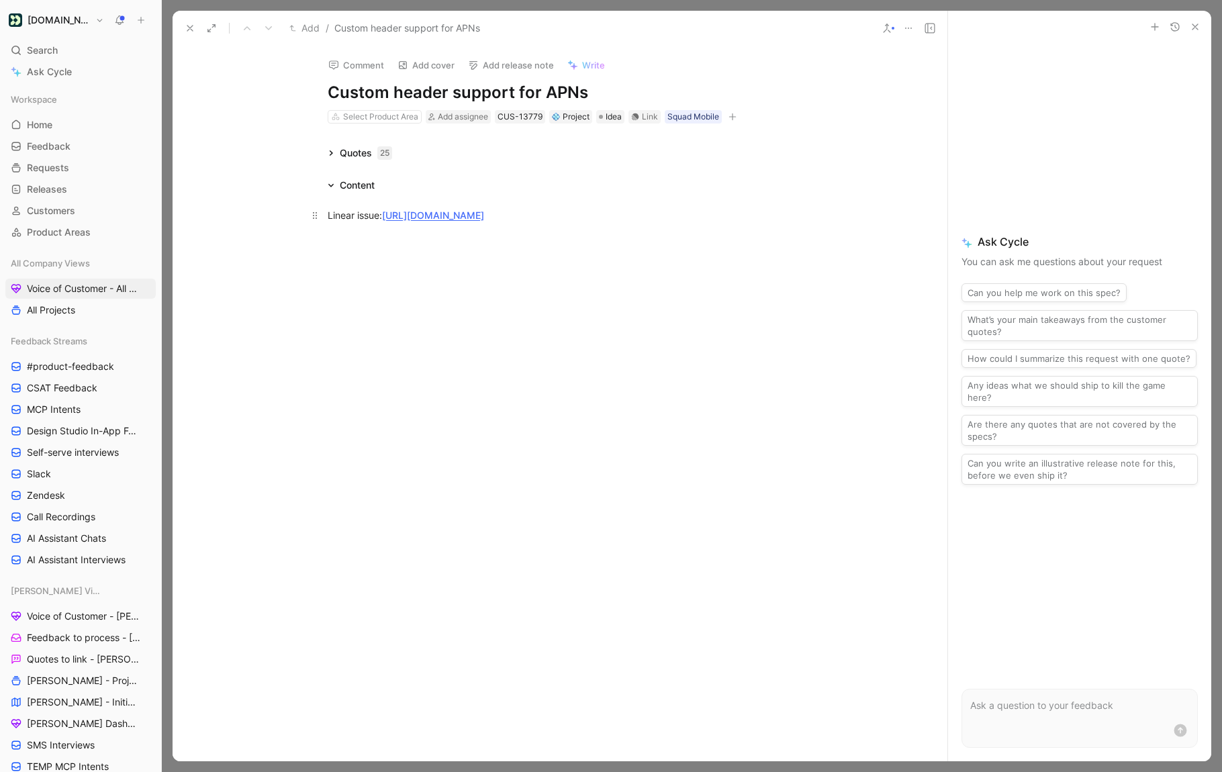
click at [450, 215] on link "https://linear.app/customerio/issue/MBL-678/custom-header-support-for-apns#comm…" at bounding box center [433, 214] width 102 height 11
click at [186, 19] on button at bounding box center [190, 28] width 19 height 19
click at [328, 154] on icon at bounding box center [331, 153] width 7 height 7
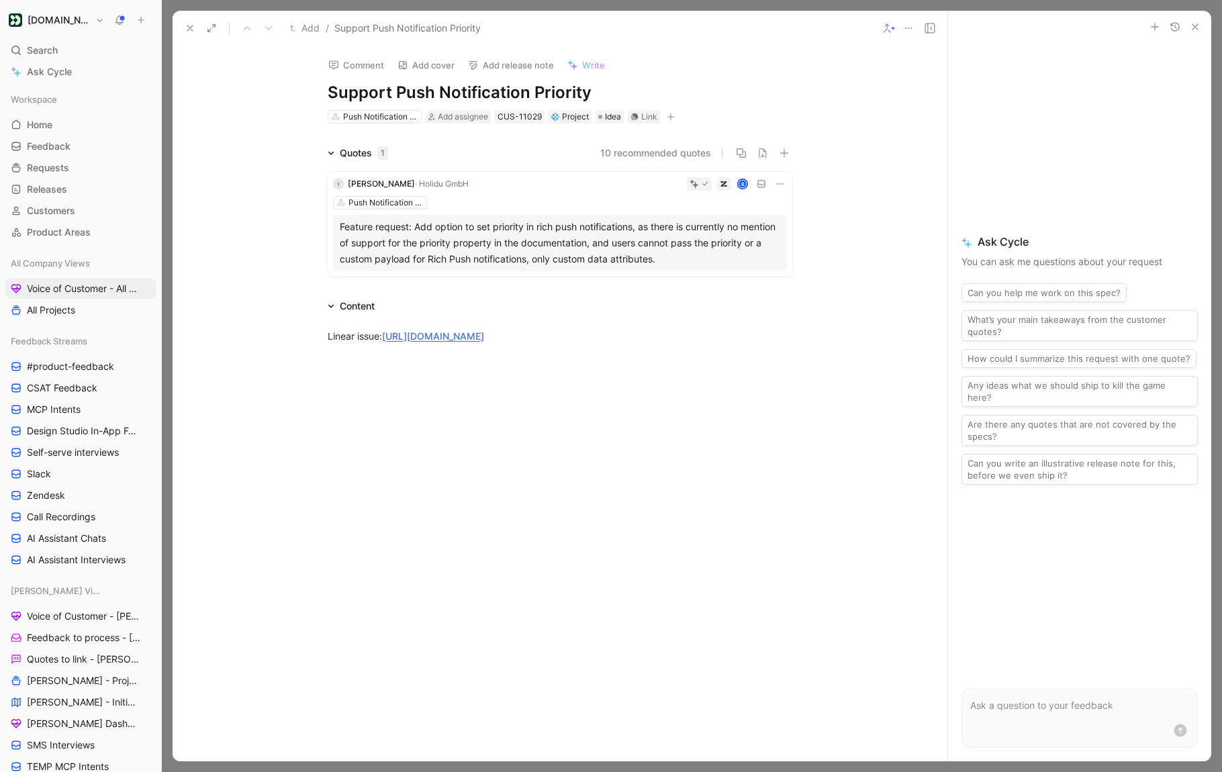
click at [512, 195] on div "I Ibrahim Chraibi · Holidu GmbH B Push Notification Delivery Feature request: A…" at bounding box center [560, 224] width 464 height 105
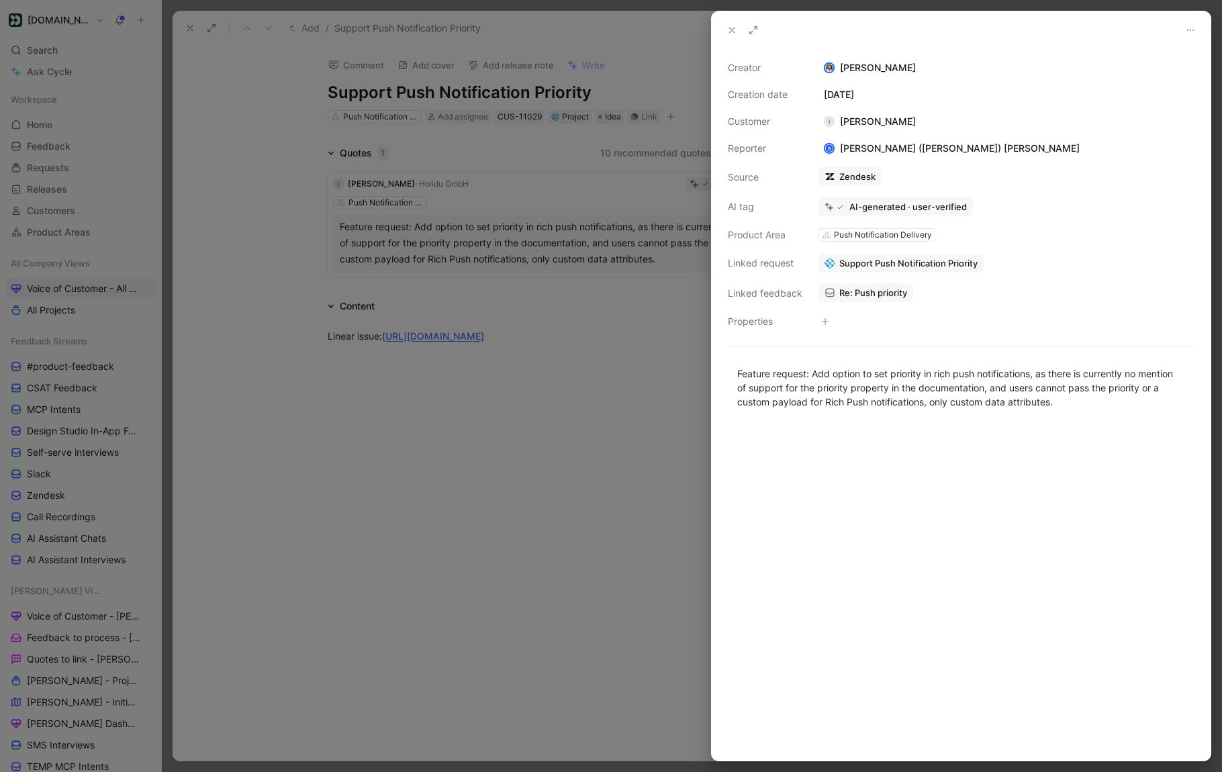
click at [731, 28] on icon at bounding box center [731, 30] width 11 height 11
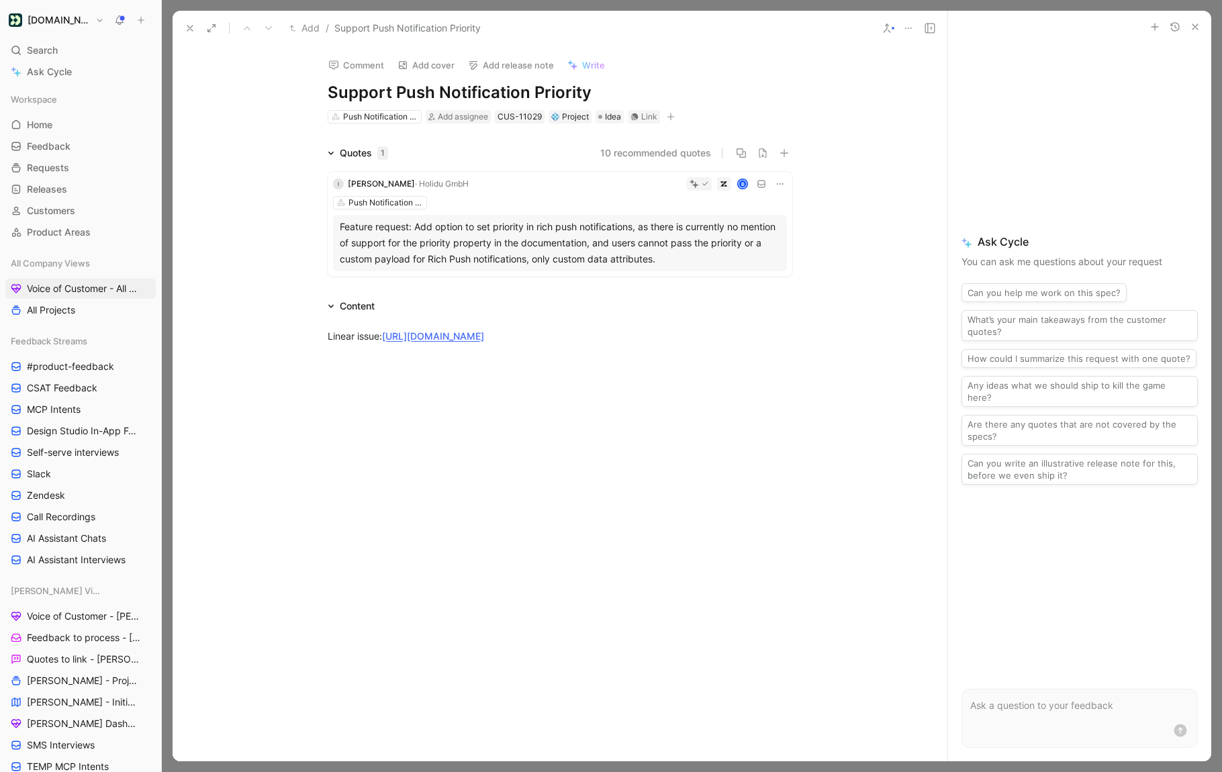
click at [482, 194] on div "I Ibrahim Chraibi · Holidu GmbH B Push Notification Delivery Feature request: A…" at bounding box center [560, 224] width 464 height 105
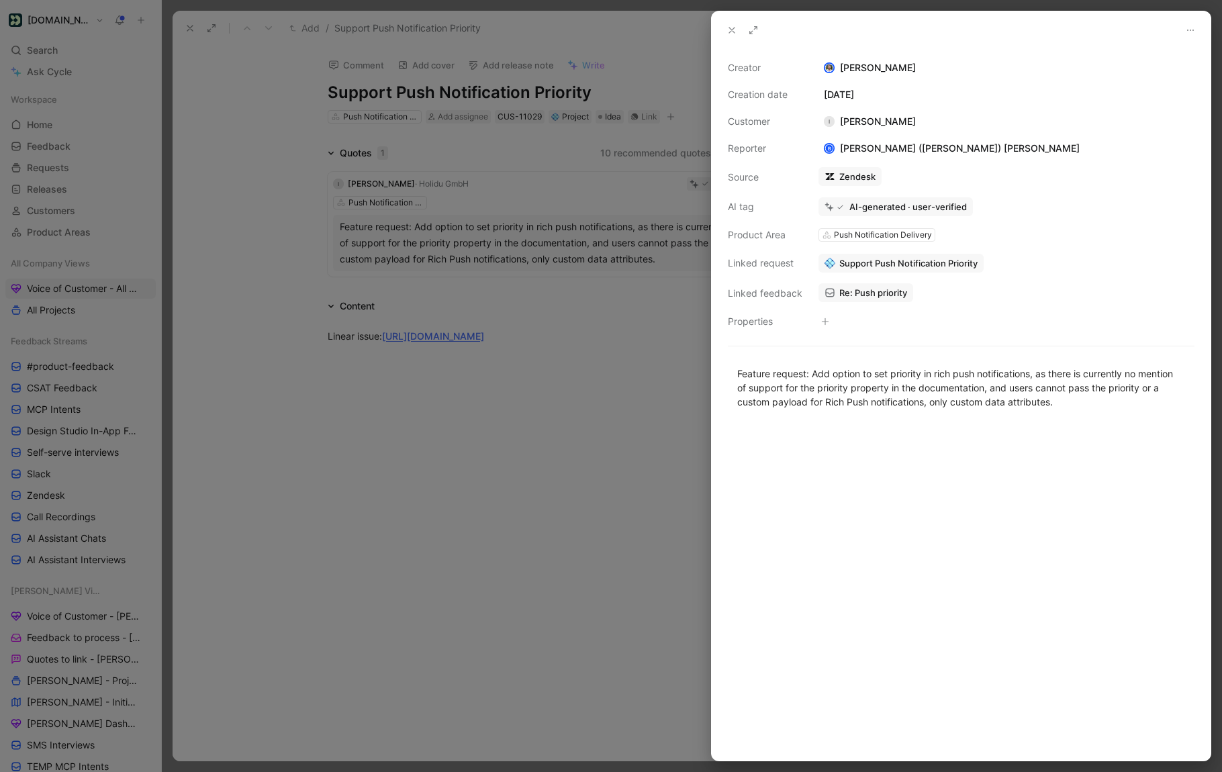
click at [842, 292] on span "Re: Push priority" at bounding box center [873, 293] width 68 height 12
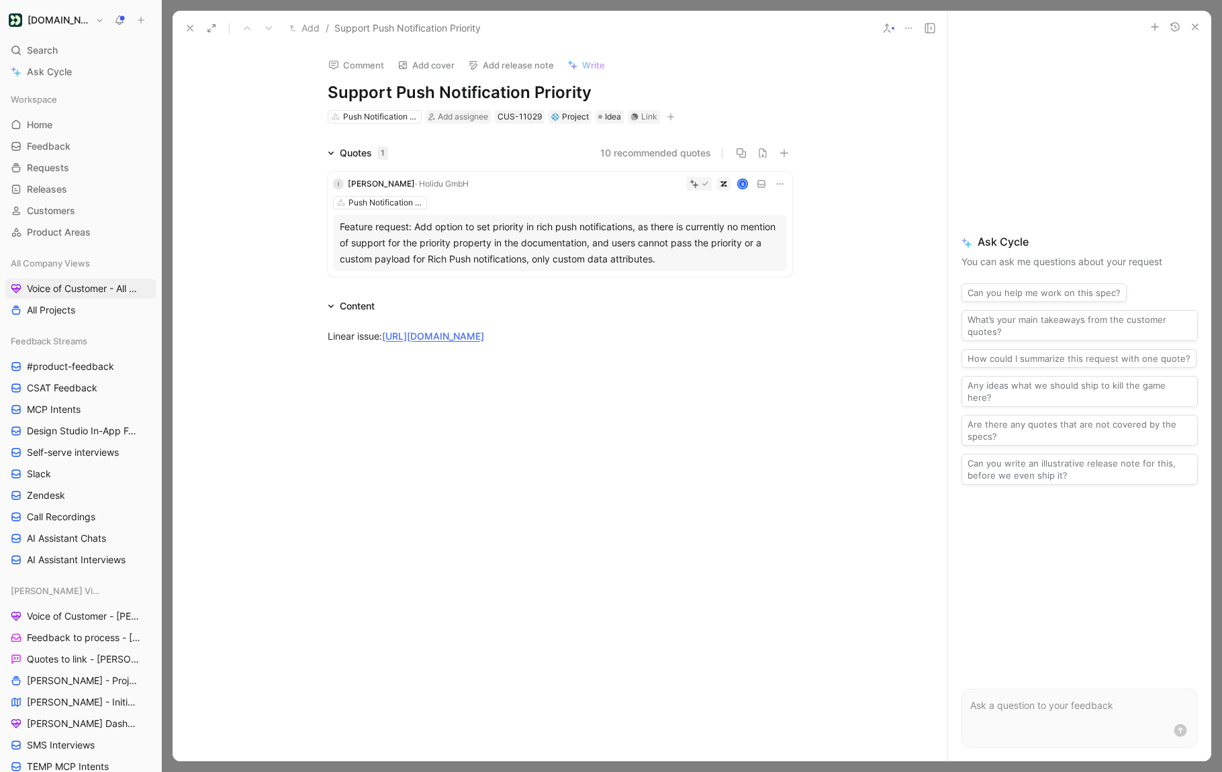
click at [208, 34] on button at bounding box center [211, 28] width 19 height 19
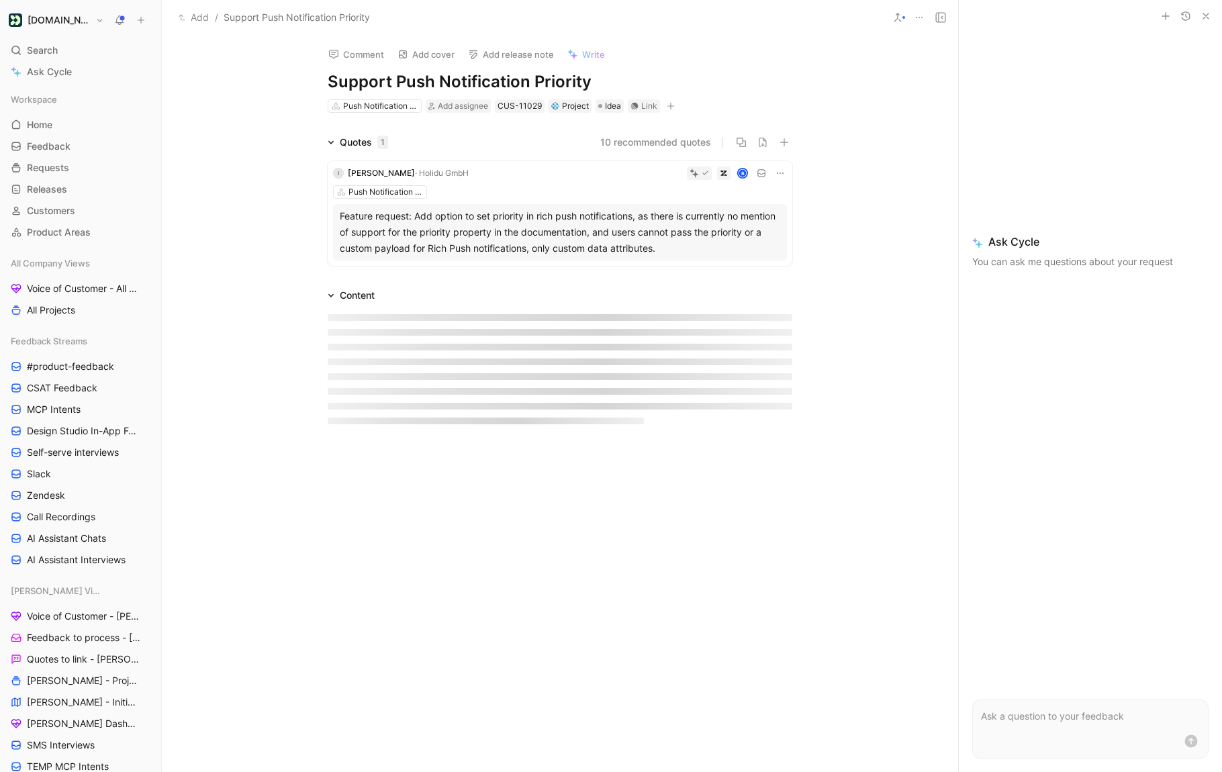
click at [179, 30] on div "Add / Support Push Notification Priority" at bounding box center [560, 18] width 796 height 36
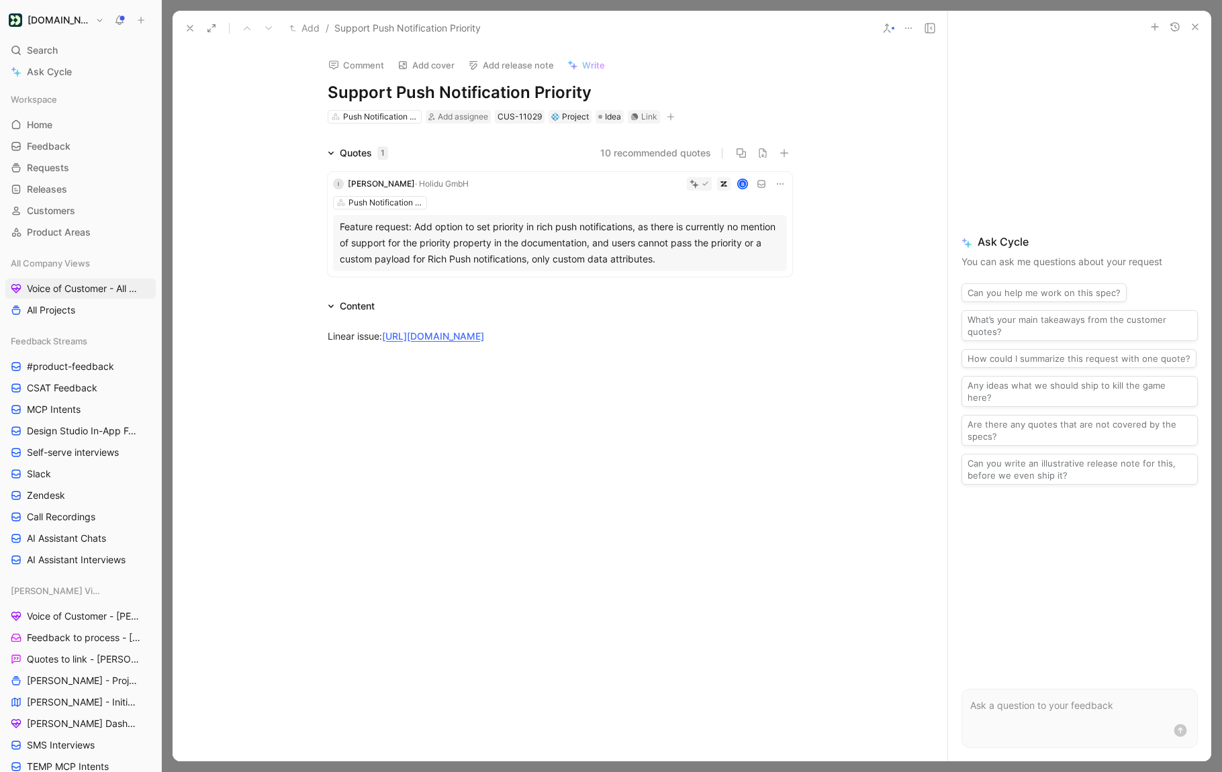
click at [193, 26] on icon at bounding box center [190, 28] width 11 height 11
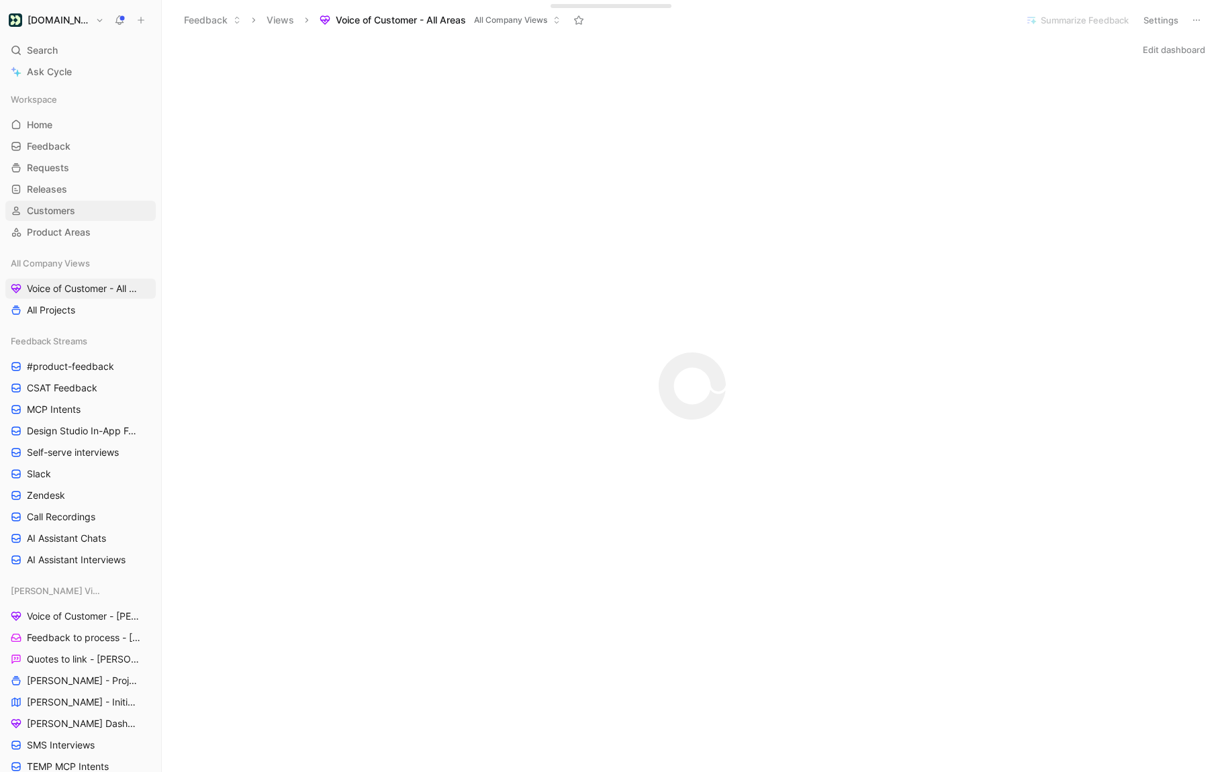
click at [71, 211] on span "Customers" at bounding box center [51, 210] width 48 height 13
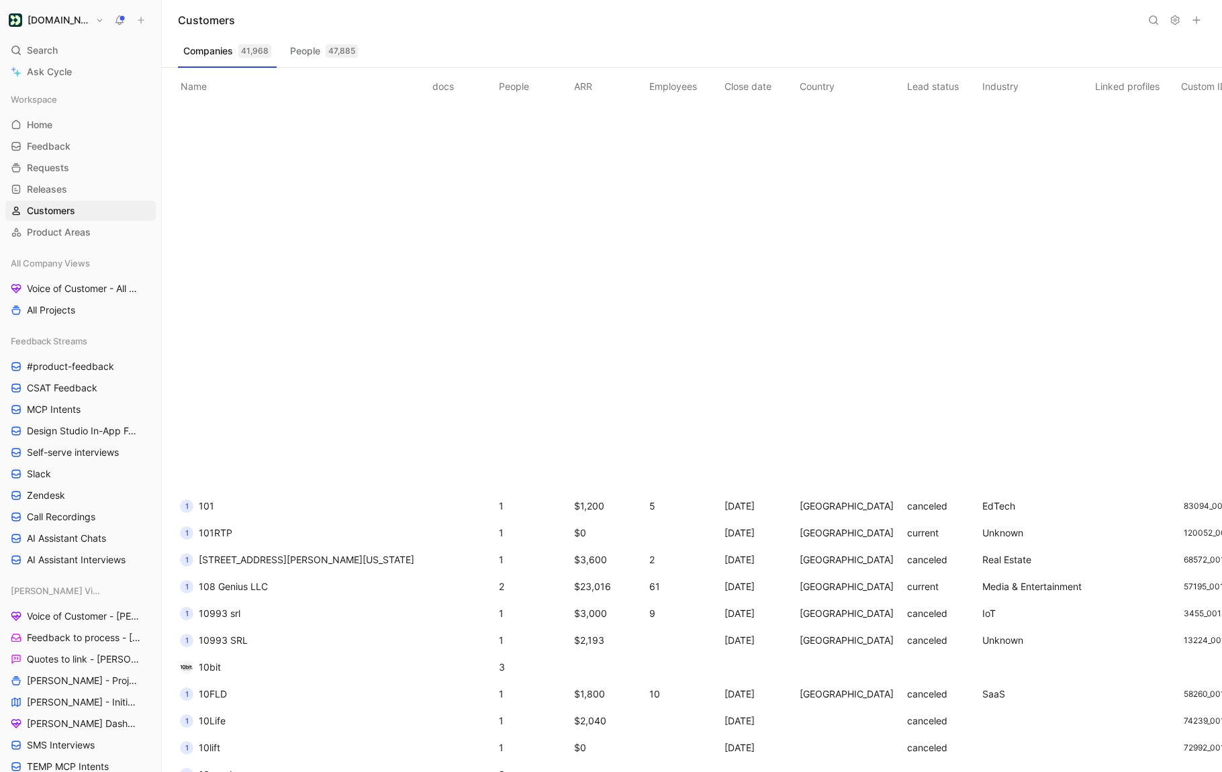
scroll to position [0, 84]
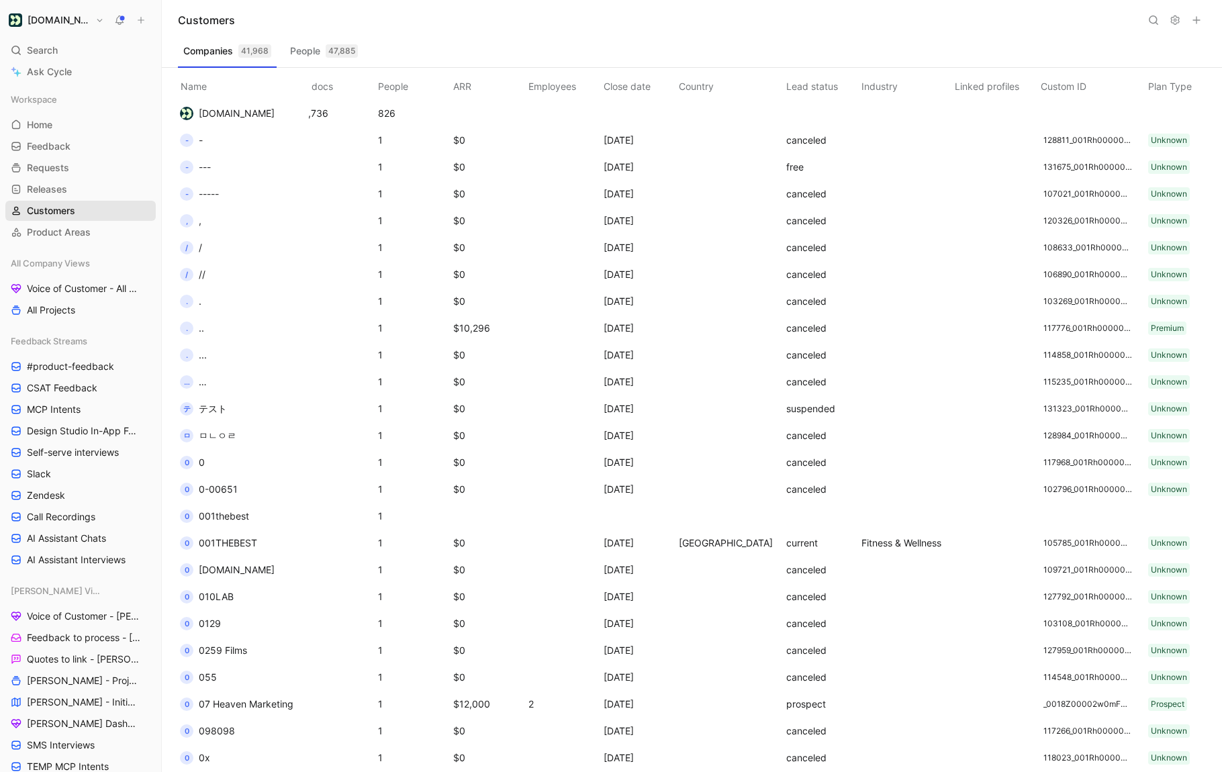
click at [85, 211] on link "Customers" at bounding box center [80, 211] width 150 height 20
click at [88, 533] on span "AI Assistant Chats" at bounding box center [66, 538] width 79 height 13
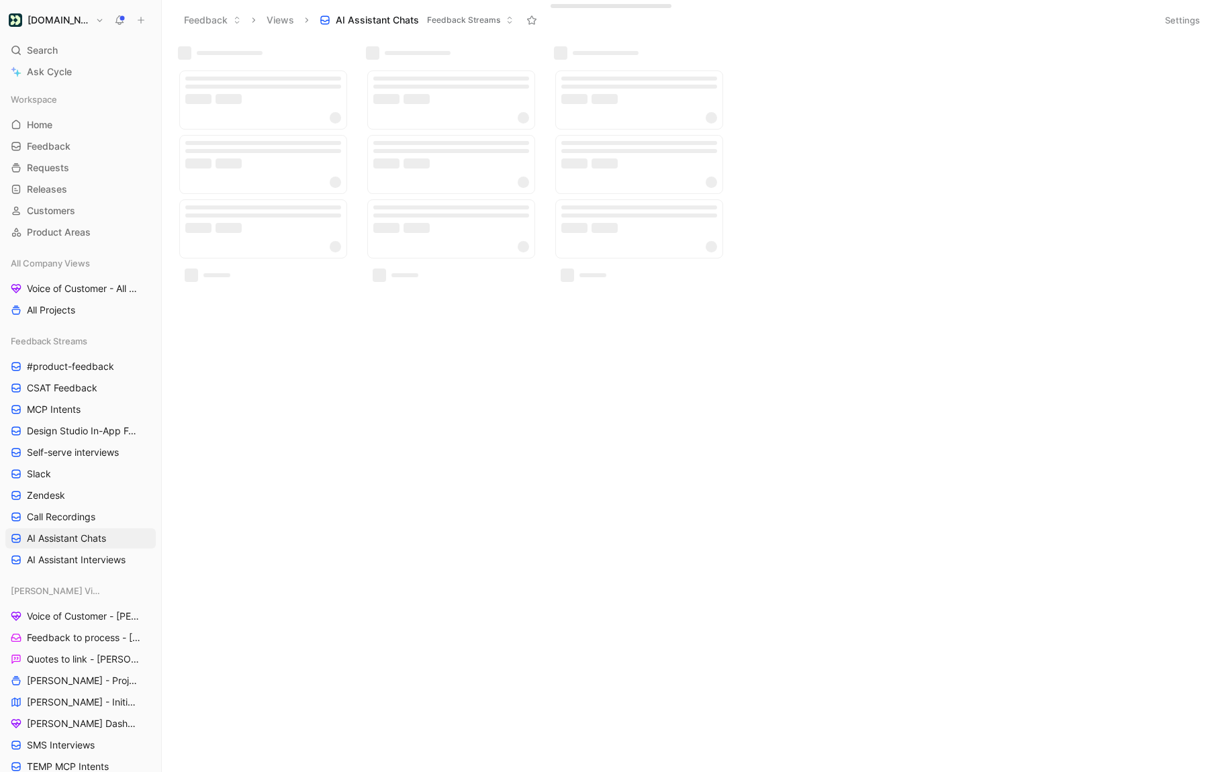
click at [83, 23] on button "[DOMAIN_NAME]" at bounding box center [56, 20] width 102 height 19
click at [85, 144] on div "Workspace settings G then S" at bounding box center [91, 138] width 165 height 21
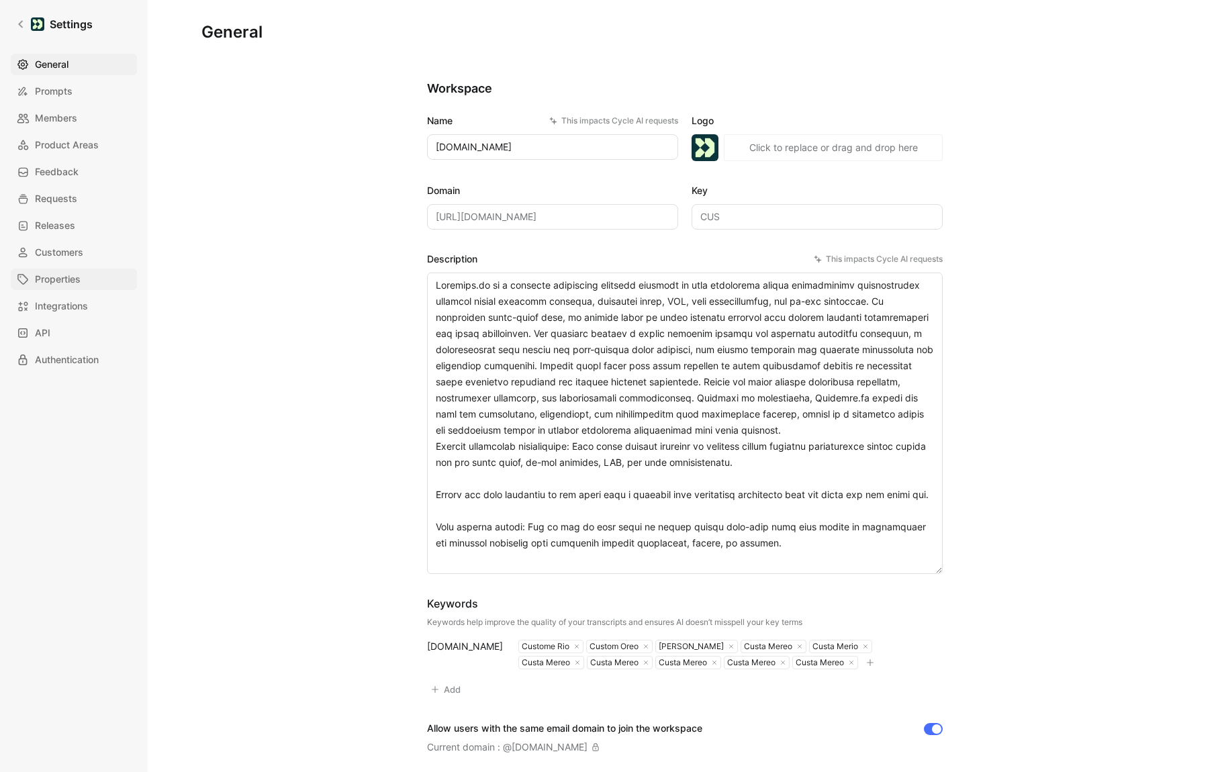
click at [96, 284] on link "Properties" at bounding box center [74, 278] width 126 height 21
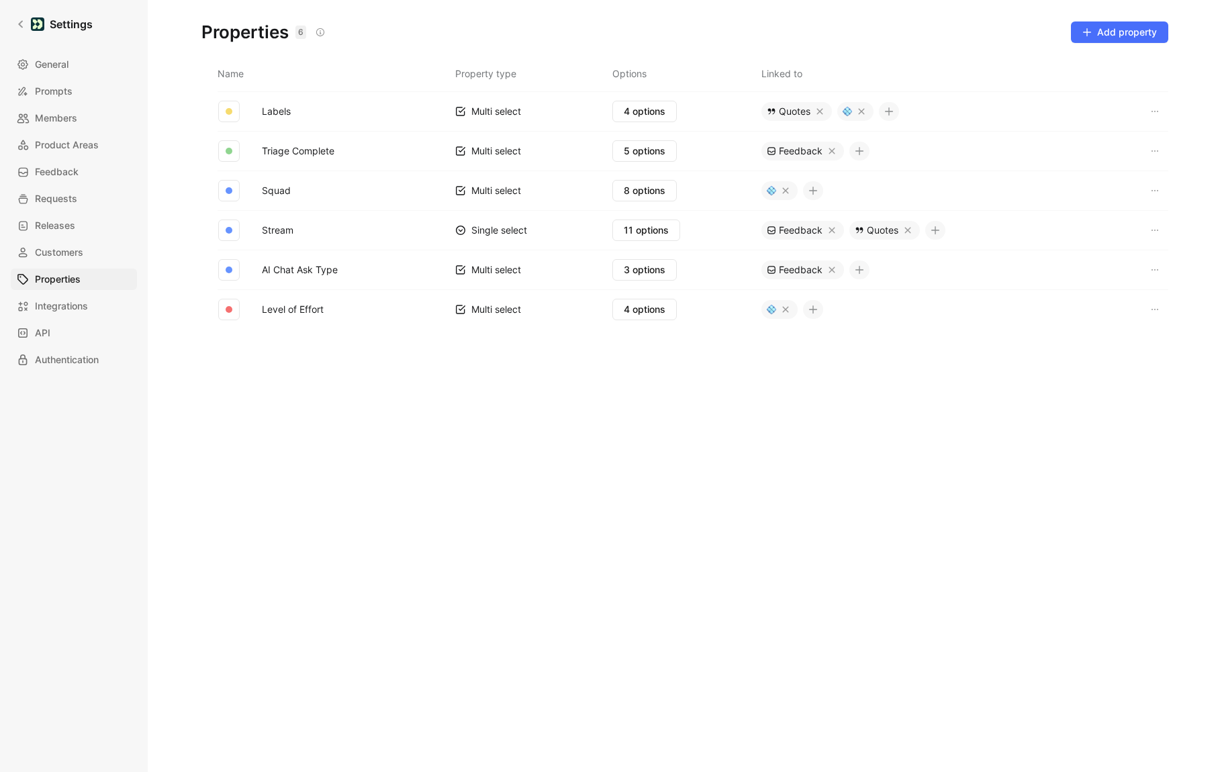
click at [655, 244] on td "11 options" at bounding box center [686, 230] width 149 height 40
click at [655, 239] on button "11 options" at bounding box center [646, 229] width 68 height 21
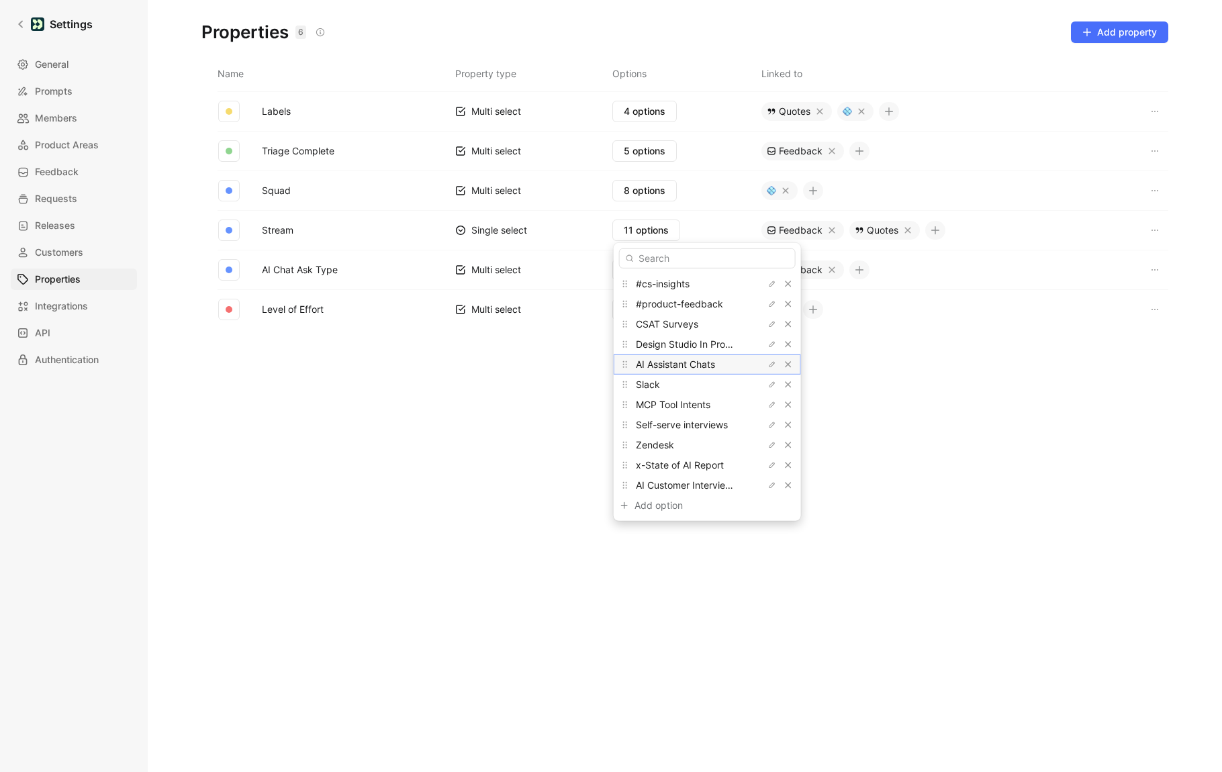
click at [680, 365] on span "AI Assistant Chats" at bounding box center [675, 363] width 79 height 11
click at [765, 364] on button "button" at bounding box center [771, 364] width 13 height 13
click at [699, 364] on input "AI Assistant Chats" at bounding box center [707, 364] width 166 height 11
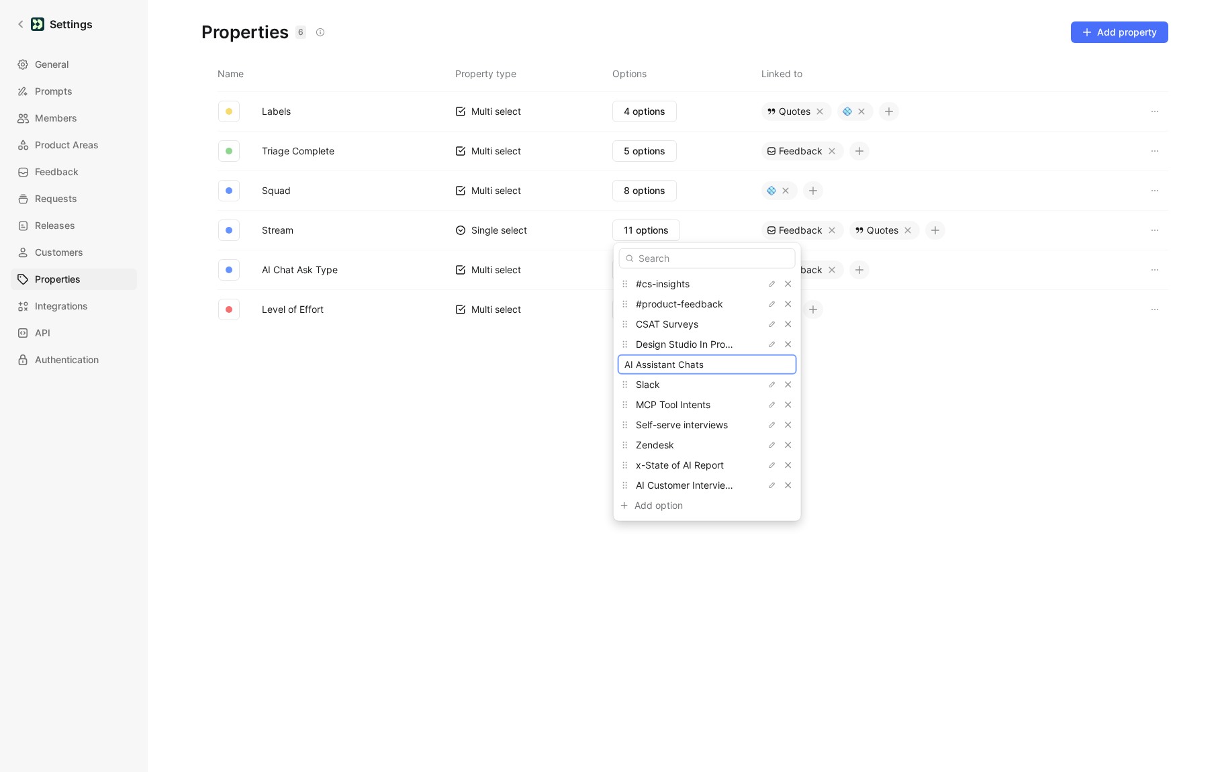
click at [712, 271] on div "#cs-insights #product-feedback CSAT Surveys Design Studio In Product Feedback A…" at bounding box center [706, 382] width 187 height 278
click at [734, 360] on input "AI Assistant Chats" at bounding box center [707, 364] width 166 height 11
click at [670, 501] on div "Add option" at bounding box center [684, 505] width 101 height 16
type input "AI Assistant Chats"
click at [653, 258] on input "text" at bounding box center [707, 258] width 177 height 20
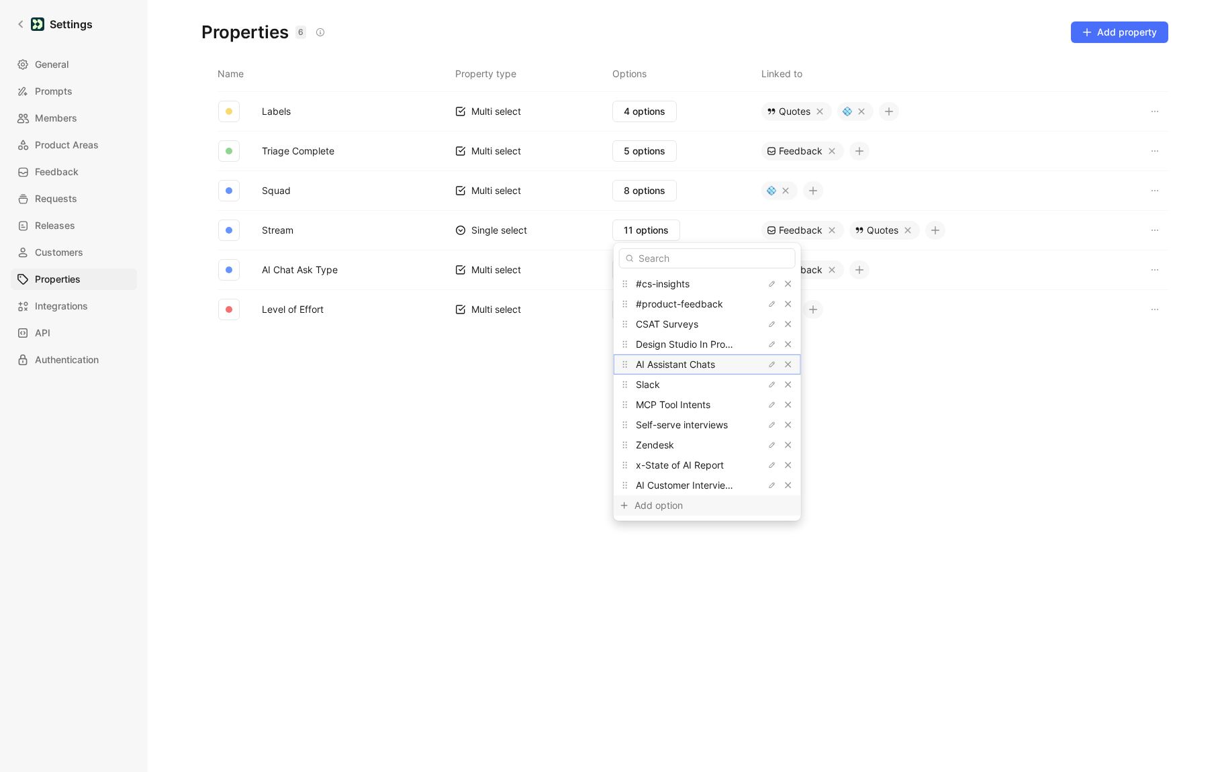
click at [646, 506] on div "Add option" at bounding box center [684, 505] width 101 height 16
type input "AI Assistant Chats User Rejected"
drag, startPoint x: 624, startPoint y: 505, endPoint x: 624, endPoint y: 383, distance: 122.8
